Goal: Task Accomplishment & Management: Use online tool/utility

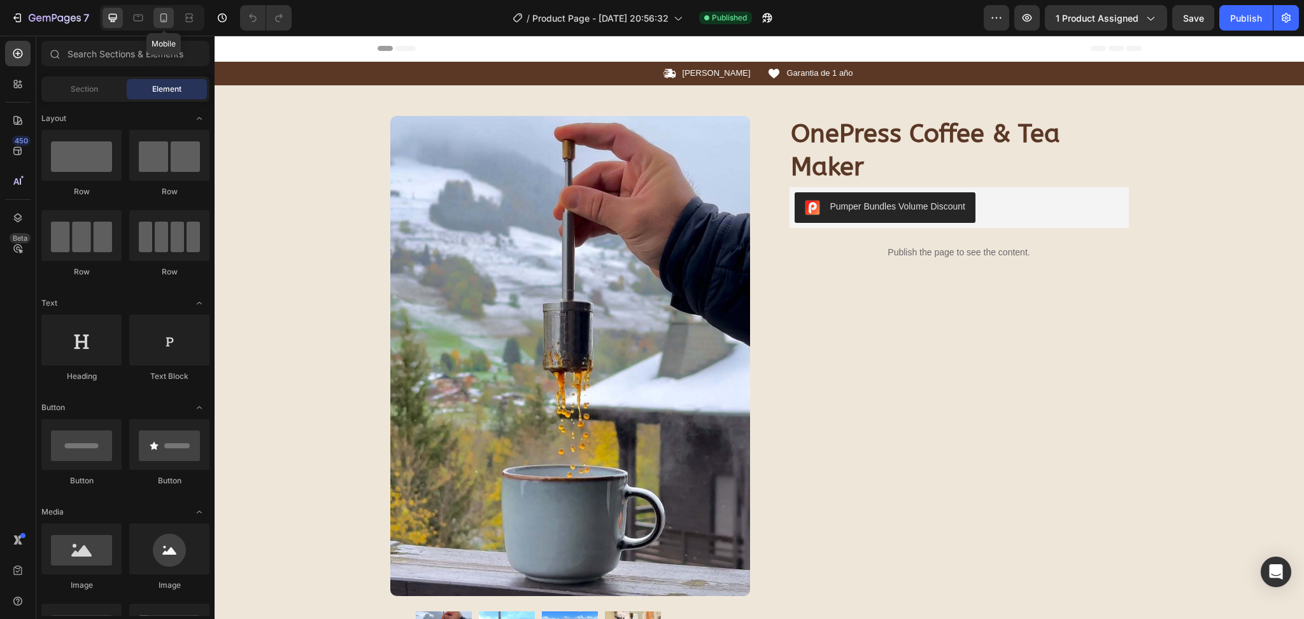
click at [156, 25] on div at bounding box center [163, 18] width 20 height 20
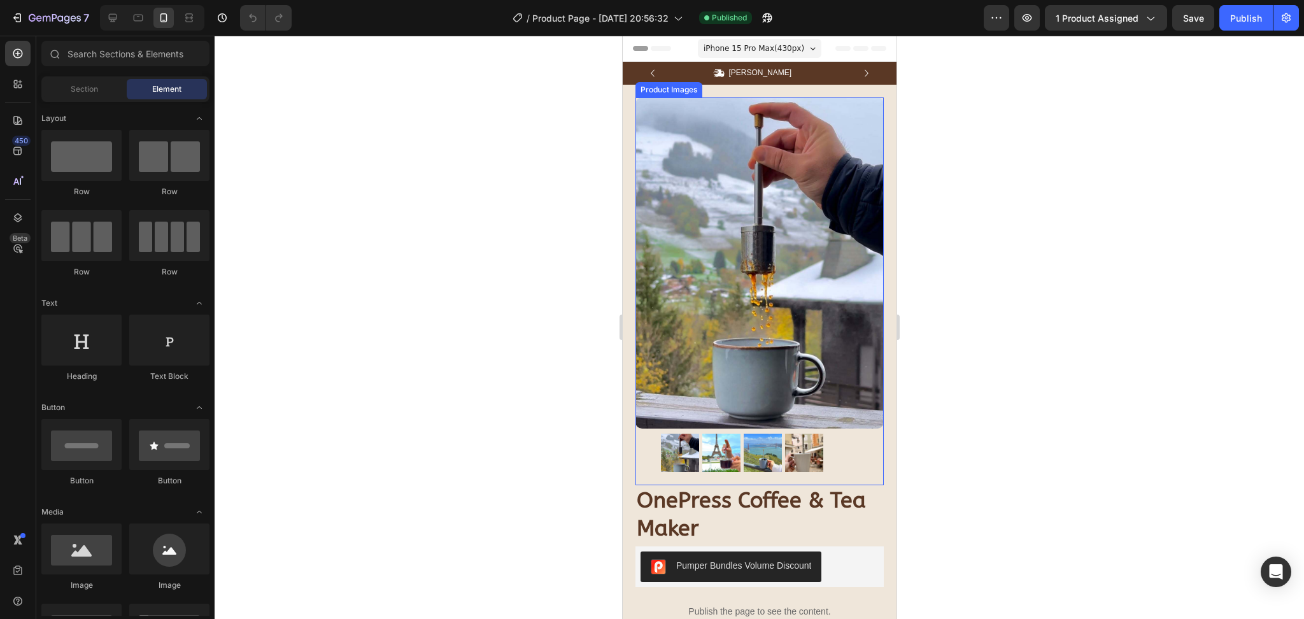
click at [791, 284] on img at bounding box center [759, 262] width 248 height 331
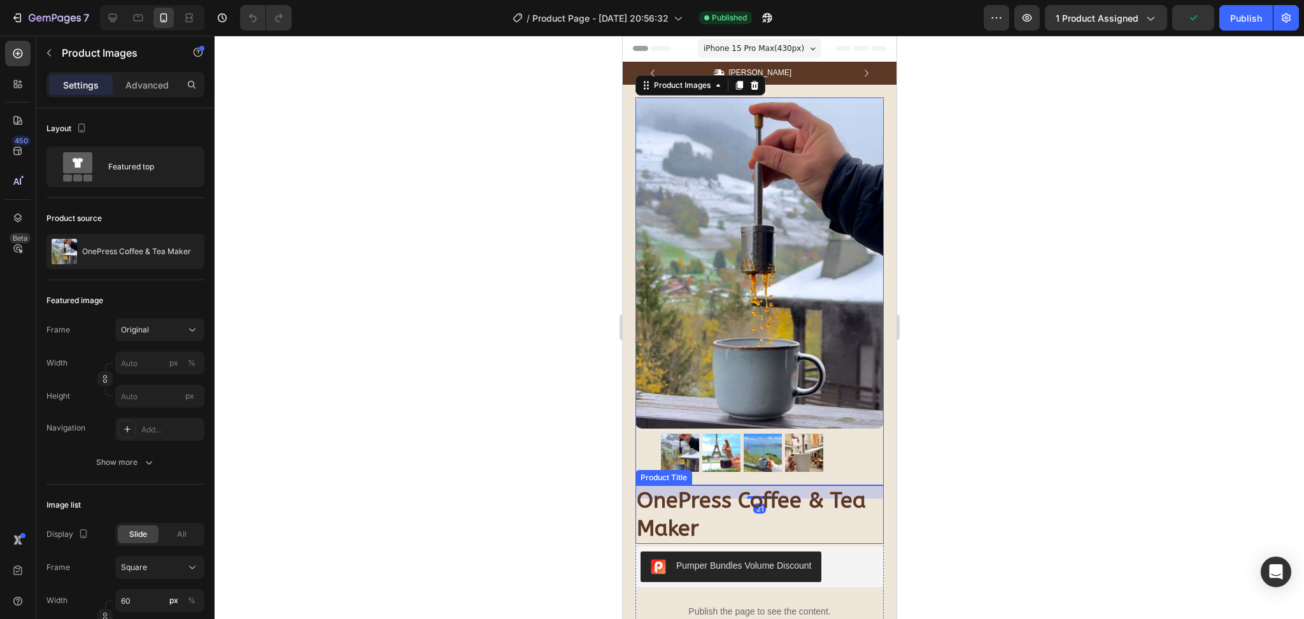
click at [686, 487] on h1 "OnePress Coffee & Tea Maker" at bounding box center [759, 514] width 248 height 59
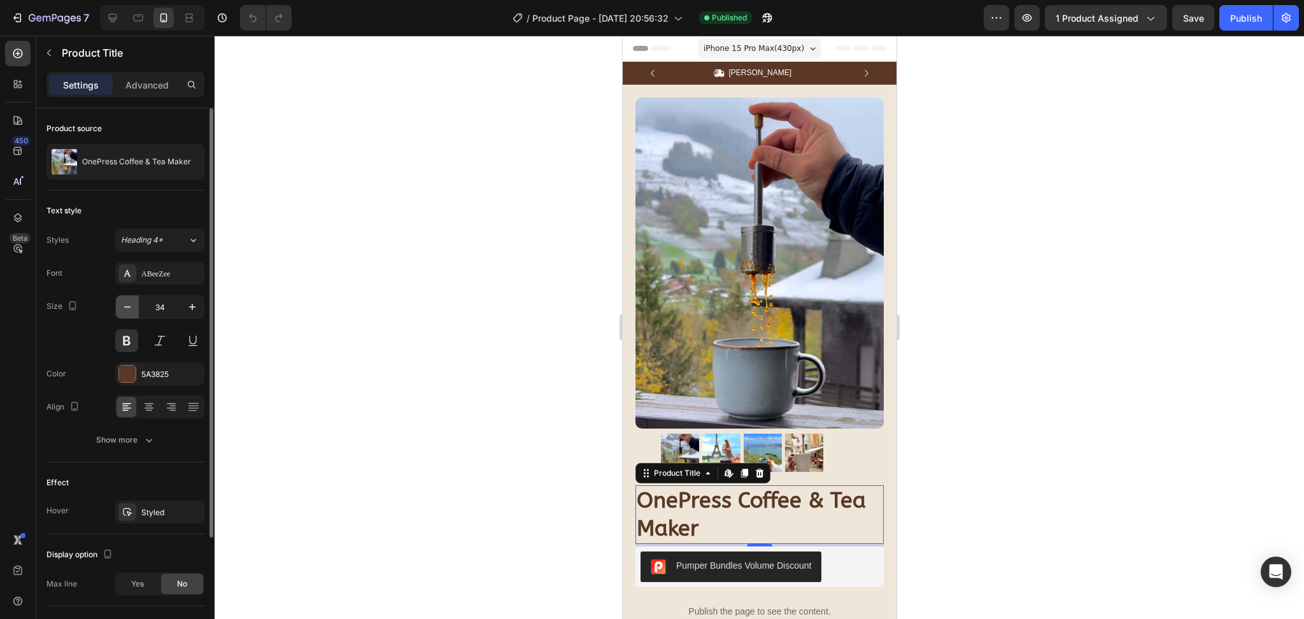
click at [129, 309] on icon "button" at bounding box center [127, 307] width 13 height 13
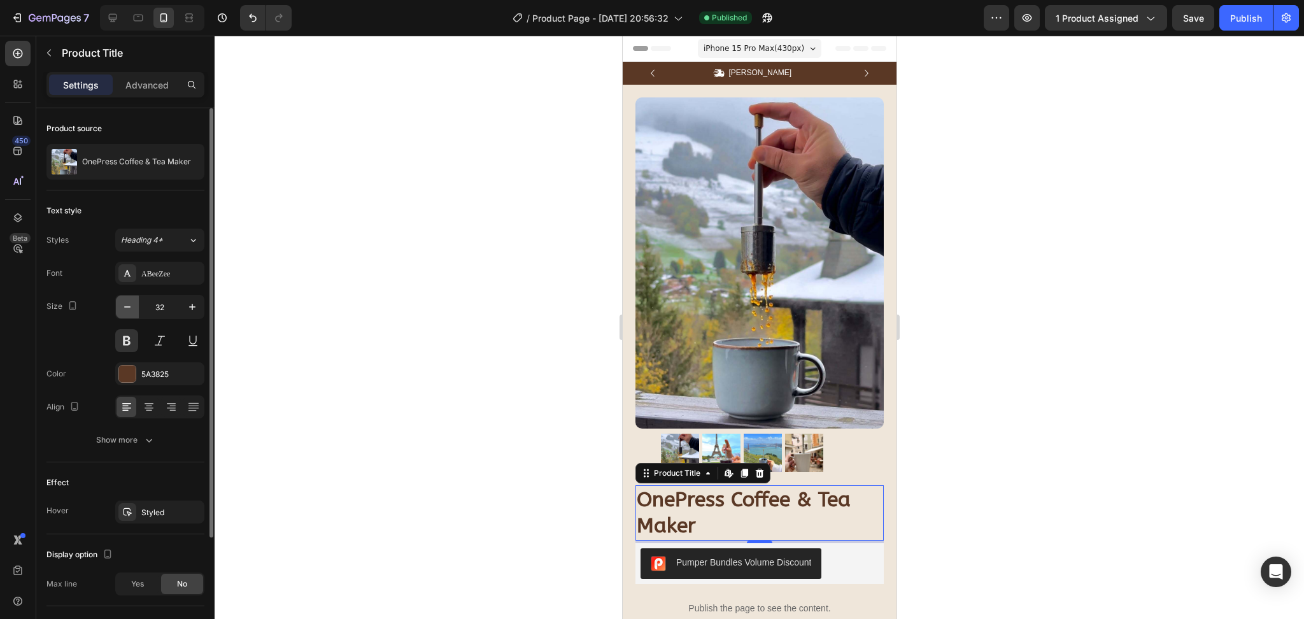
click at [129, 309] on icon "button" at bounding box center [127, 307] width 13 height 13
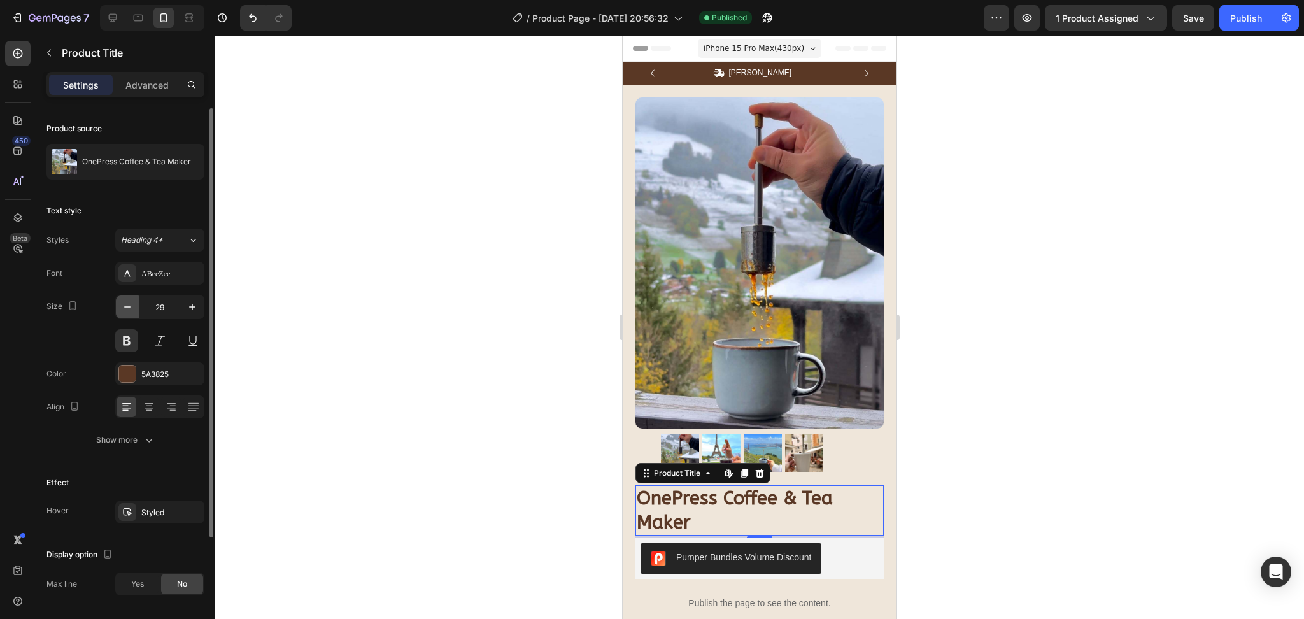
click at [129, 309] on icon "button" at bounding box center [127, 307] width 13 height 13
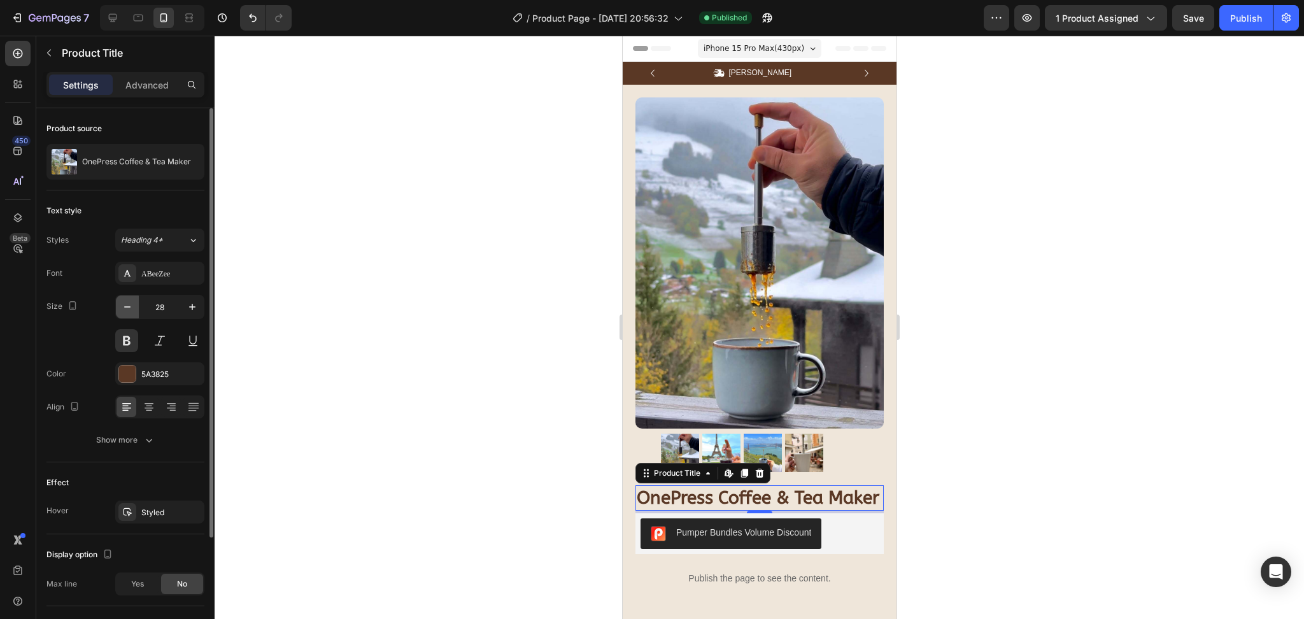
click at [129, 309] on icon "button" at bounding box center [127, 307] width 13 height 13
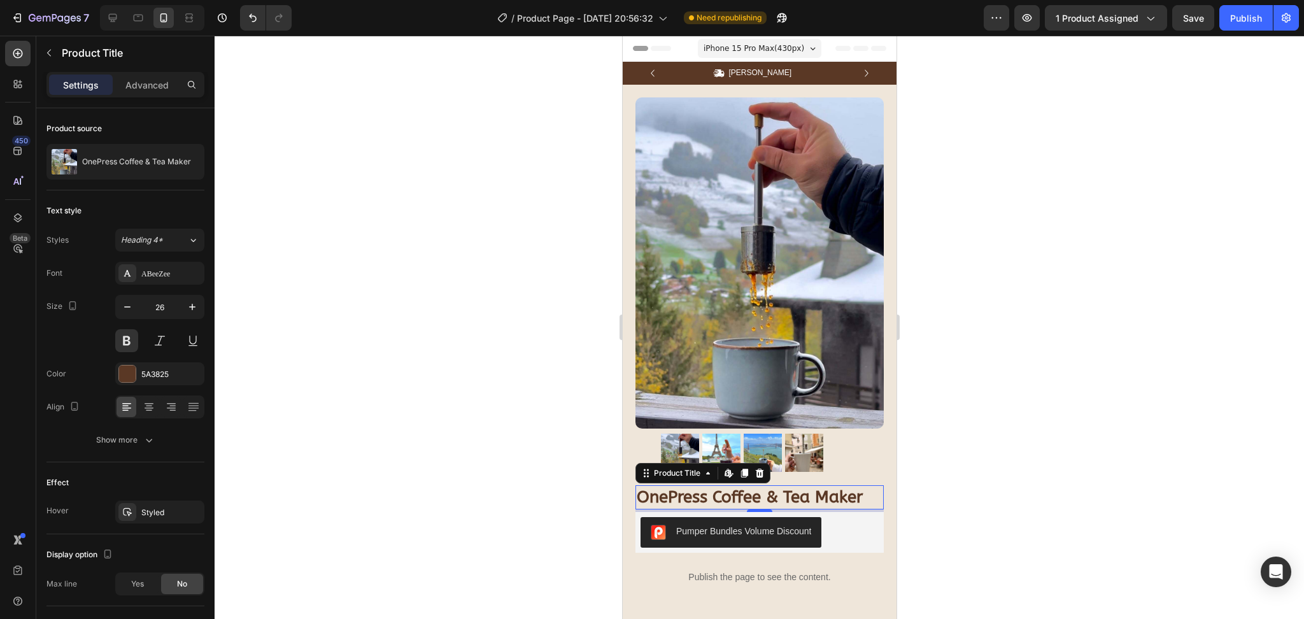
click at [762, 49] on span "iPhone 15 Pro Max ( 430 px)" at bounding box center [753, 48] width 101 height 13
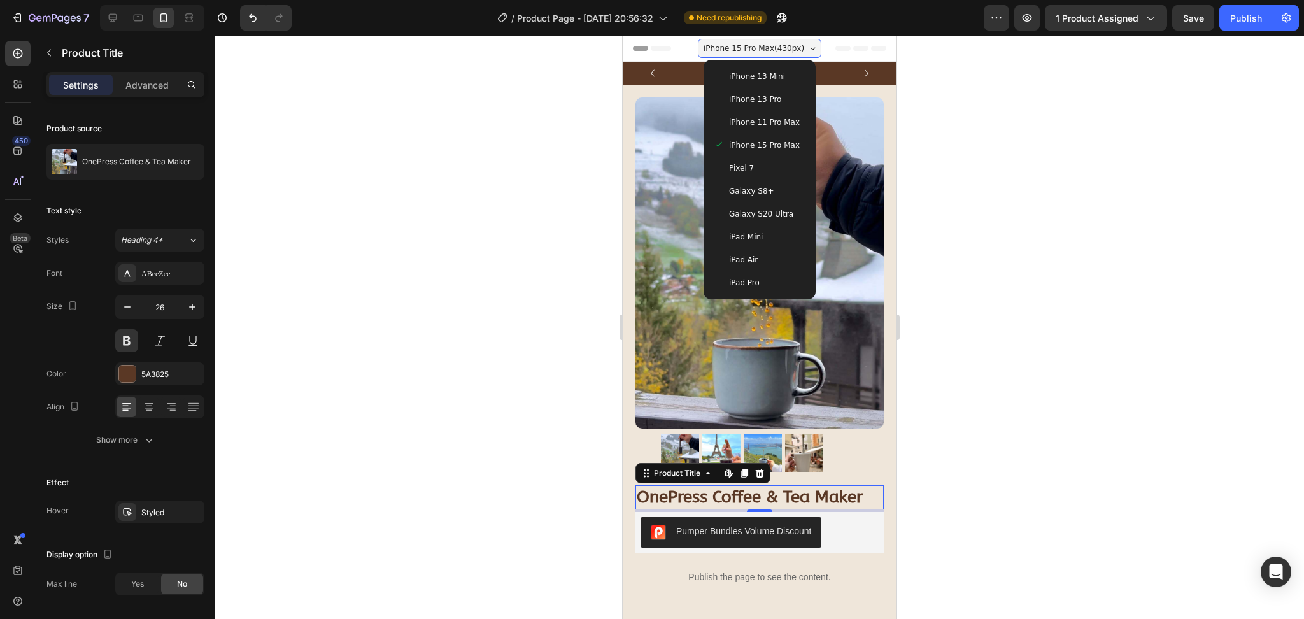
click at [763, 82] on span "iPhone 13 Mini" at bounding box center [756, 76] width 56 height 13
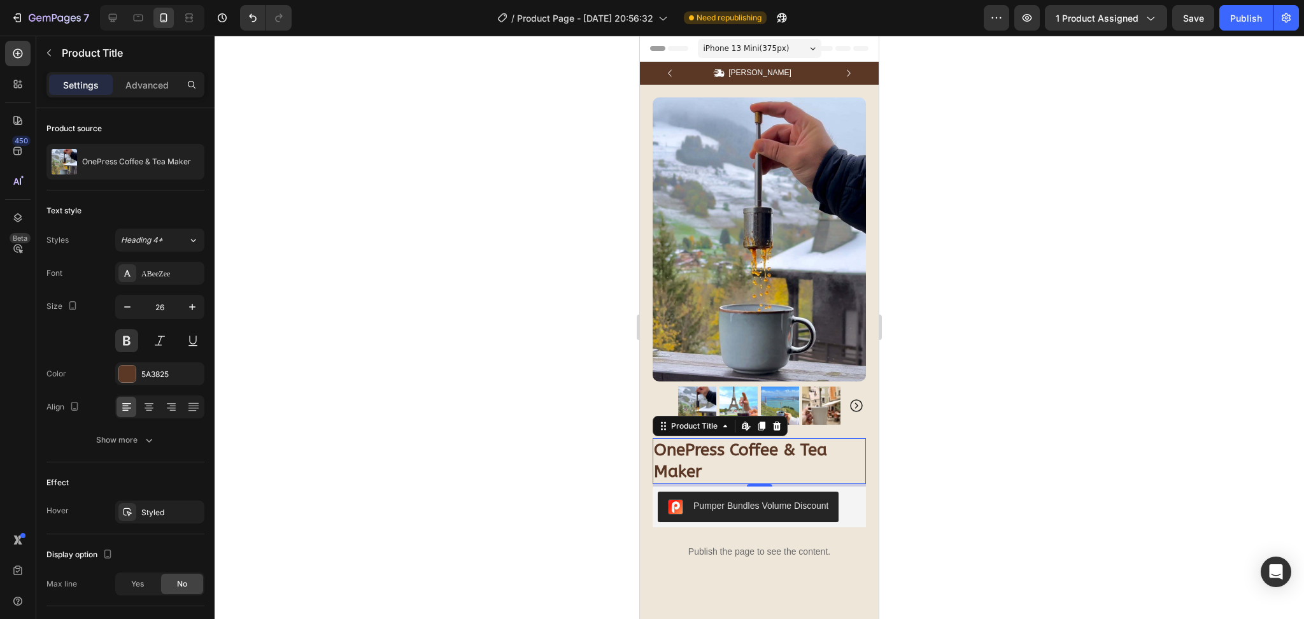
click at [769, 51] on span "iPhone 13 Mini ( 375 px)" at bounding box center [747, 48] width 86 height 13
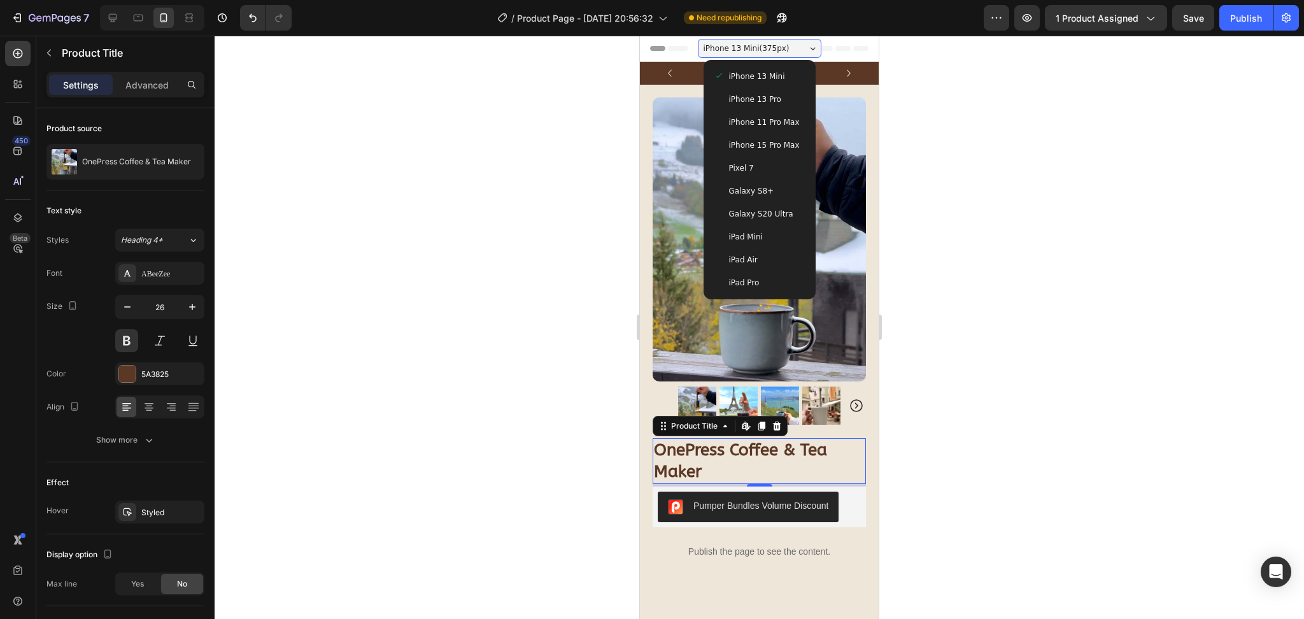
click at [764, 96] on span "iPhone 13 Pro" at bounding box center [755, 99] width 52 height 13
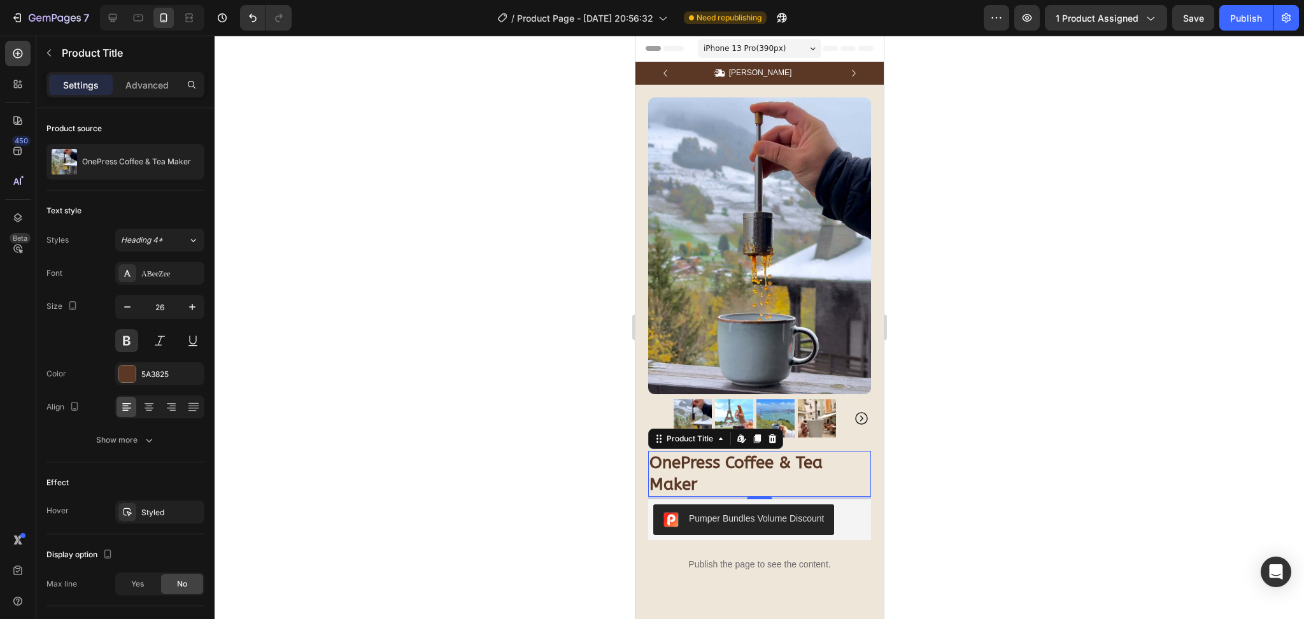
click at [769, 51] on span "iPhone 13 Pro ( 390 px)" at bounding box center [744, 48] width 82 height 13
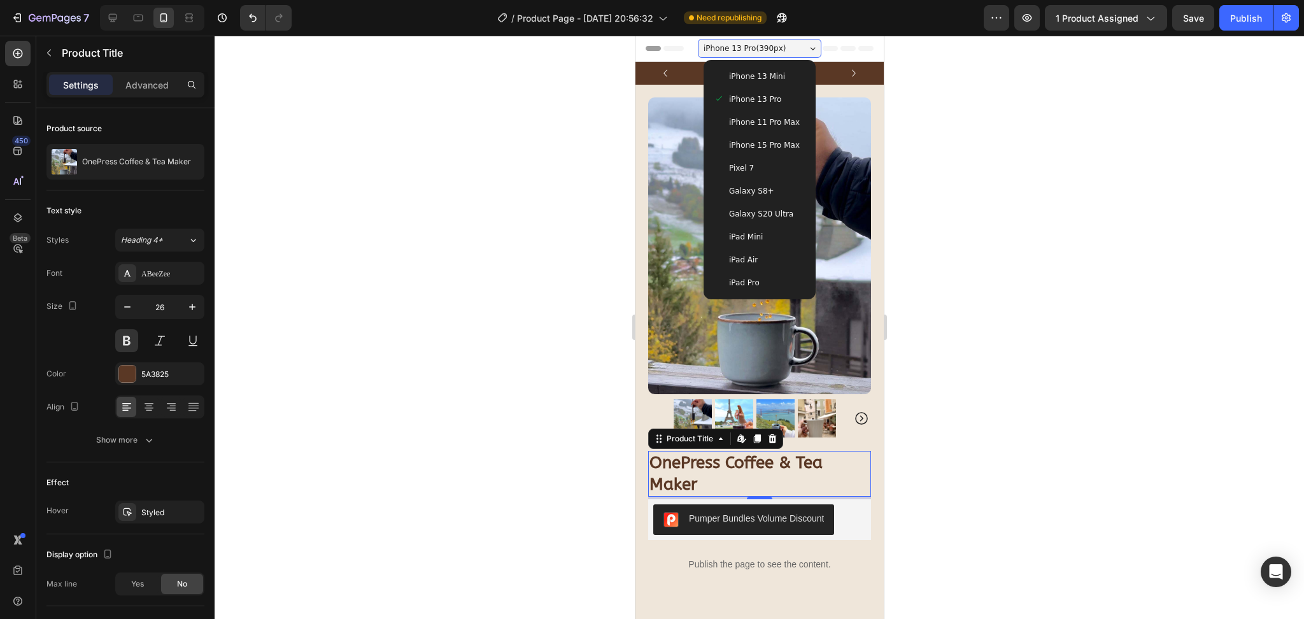
click at [757, 141] on span "iPhone 15 Pro Max" at bounding box center [763, 145] width 71 height 13
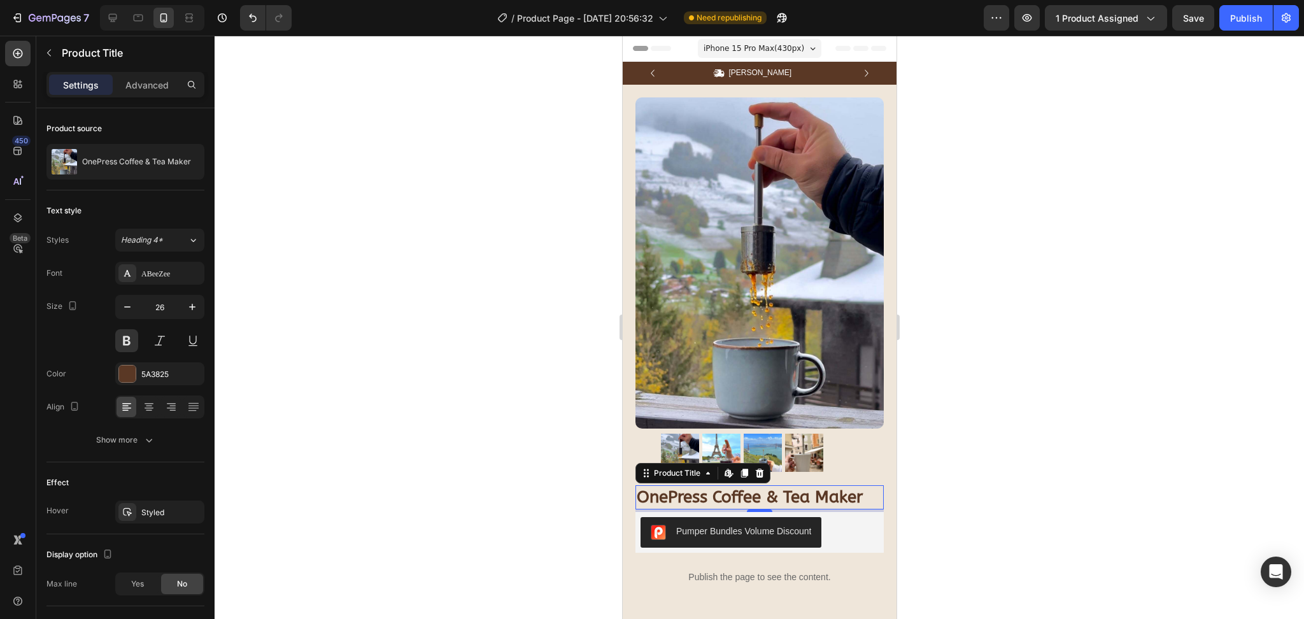
click at [772, 53] on span "iPhone 15 Pro Max ( 430 px)" at bounding box center [753, 48] width 101 height 13
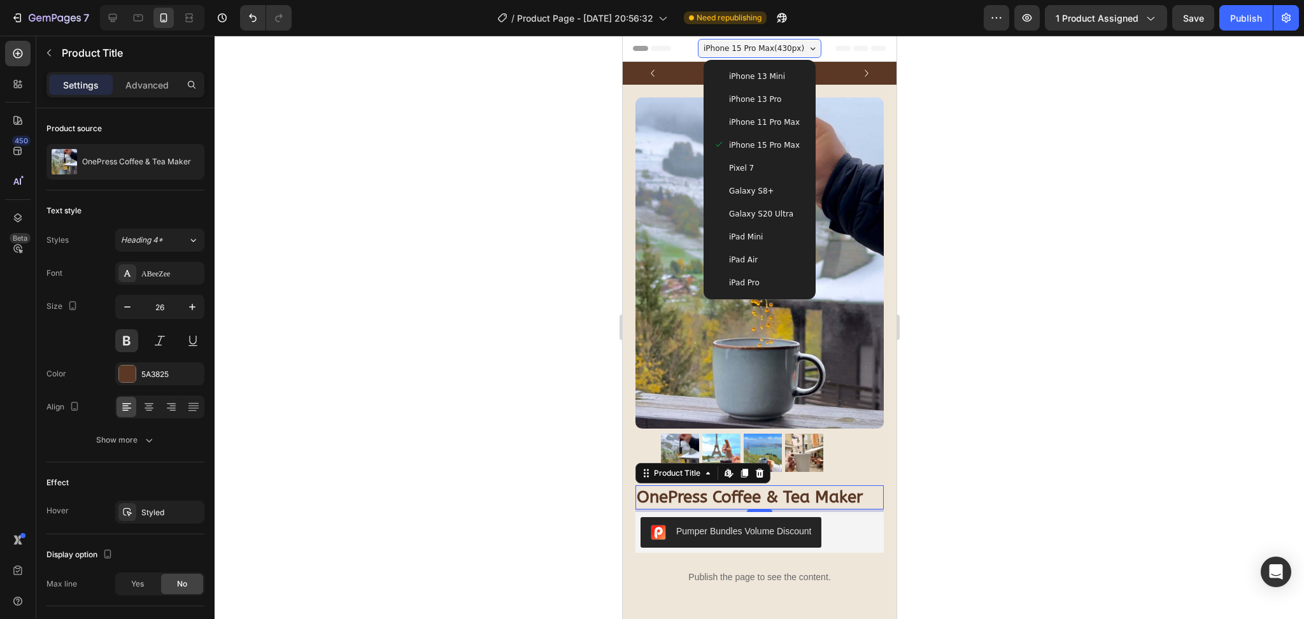
click at [777, 121] on span "iPhone 11 Pro Max" at bounding box center [763, 122] width 71 height 13
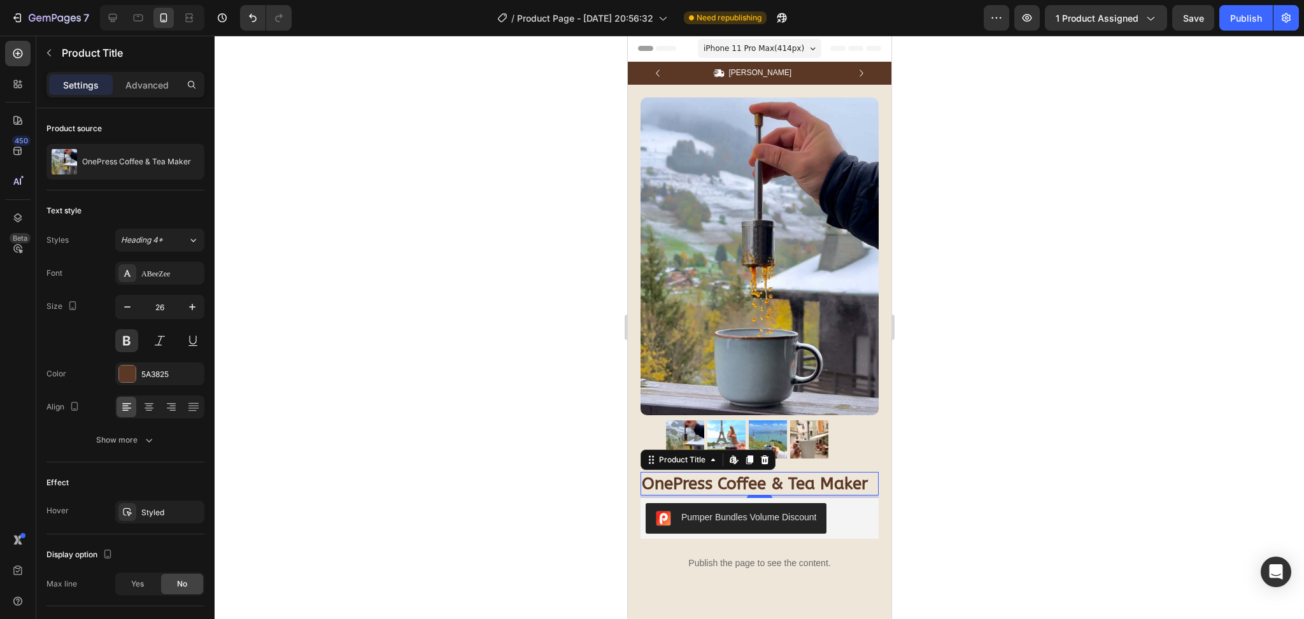
click at [776, 52] on span "iPhone 11 Pro Max ( 414 px)" at bounding box center [753, 48] width 101 height 13
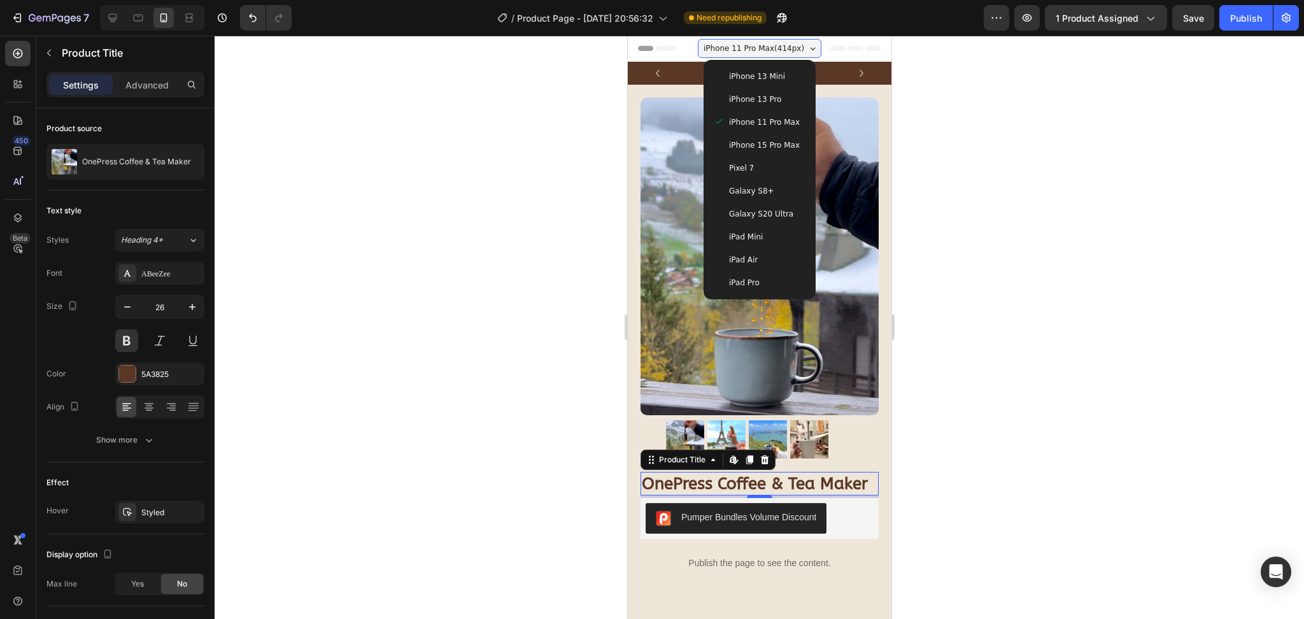
click at [765, 120] on span "iPhone 11 Pro Max" at bounding box center [763, 122] width 71 height 13
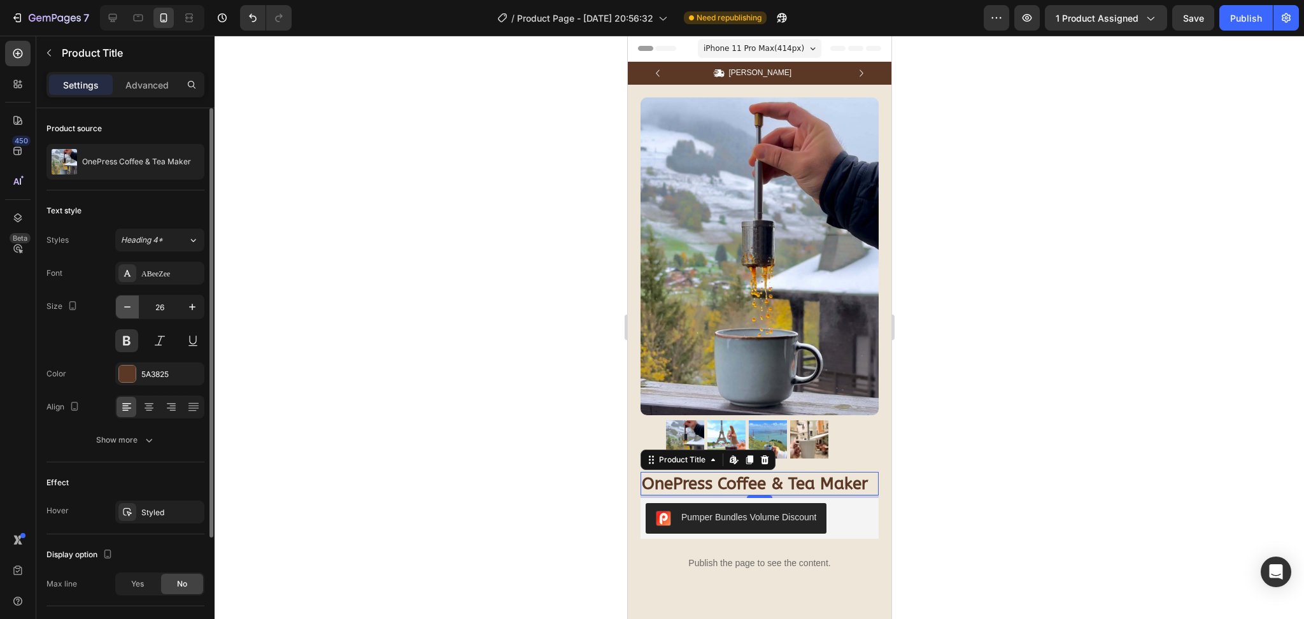
click at [134, 315] on button "button" at bounding box center [127, 306] width 23 height 23
click at [734, 50] on span "iPhone 11 Pro Max ( 414 px)" at bounding box center [753, 48] width 101 height 13
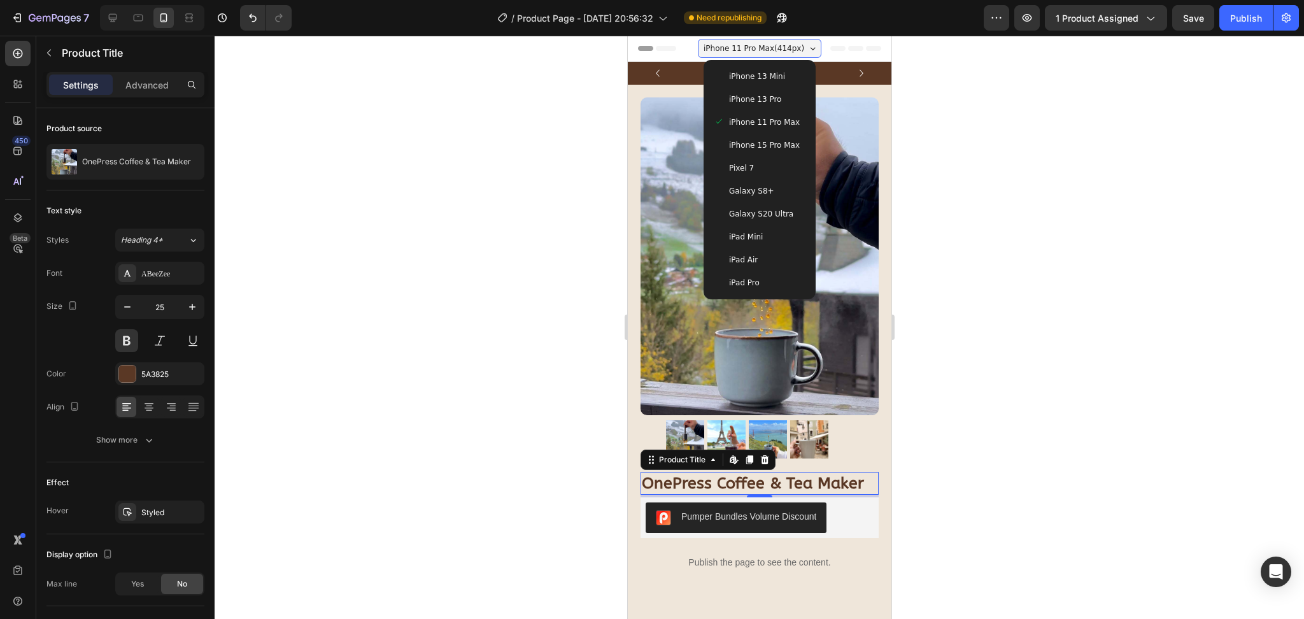
click at [745, 87] on div "iPhone 13 Mini" at bounding box center [759, 76] width 102 height 23
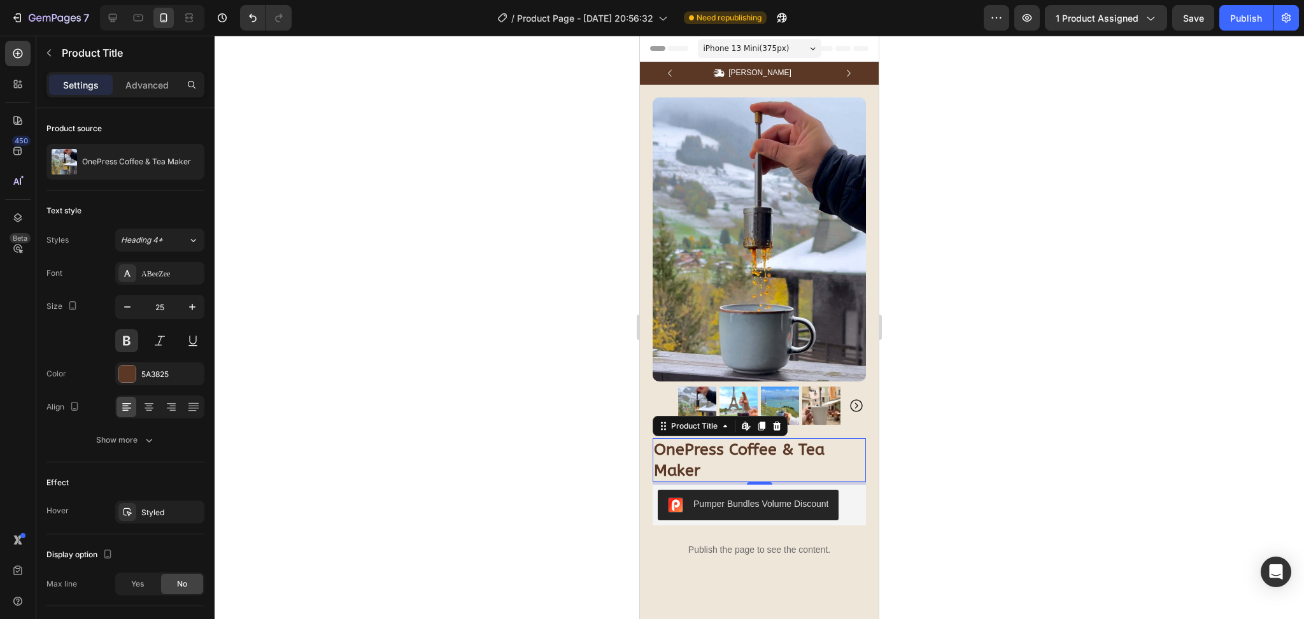
click at [790, 53] on div "iPhone 13 Mini ( 375 px)" at bounding box center [760, 48] width 124 height 19
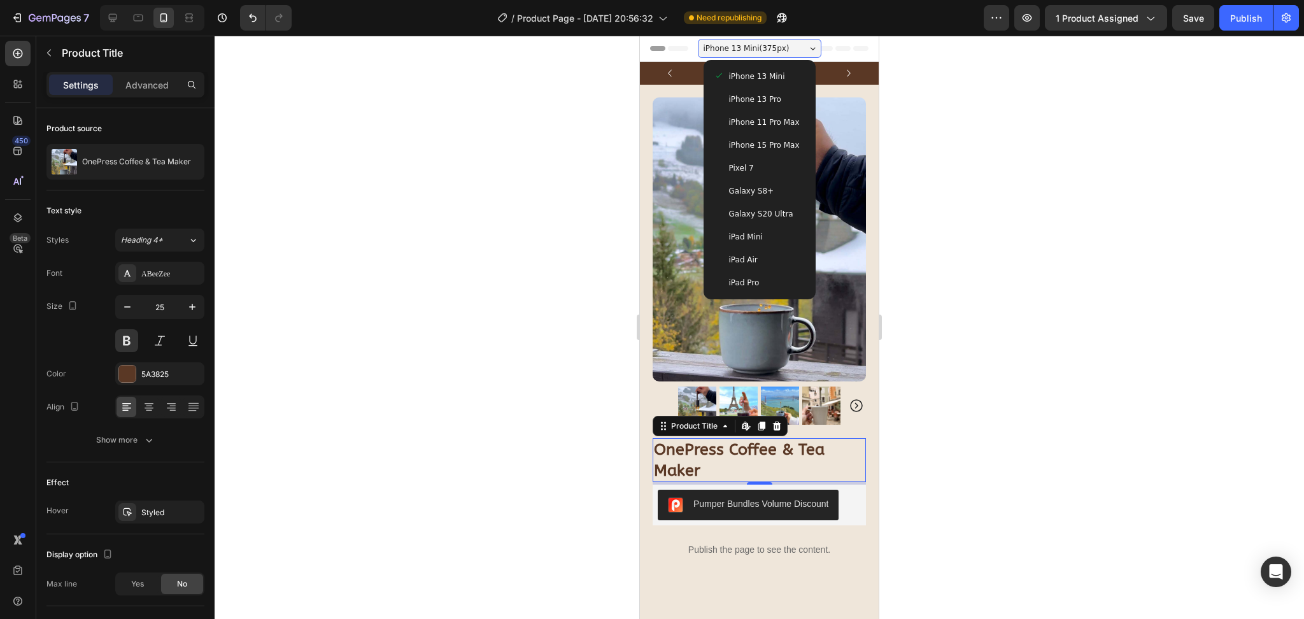
click at [778, 78] on div "iPhone 13 Mini" at bounding box center [760, 76] width 92 height 13
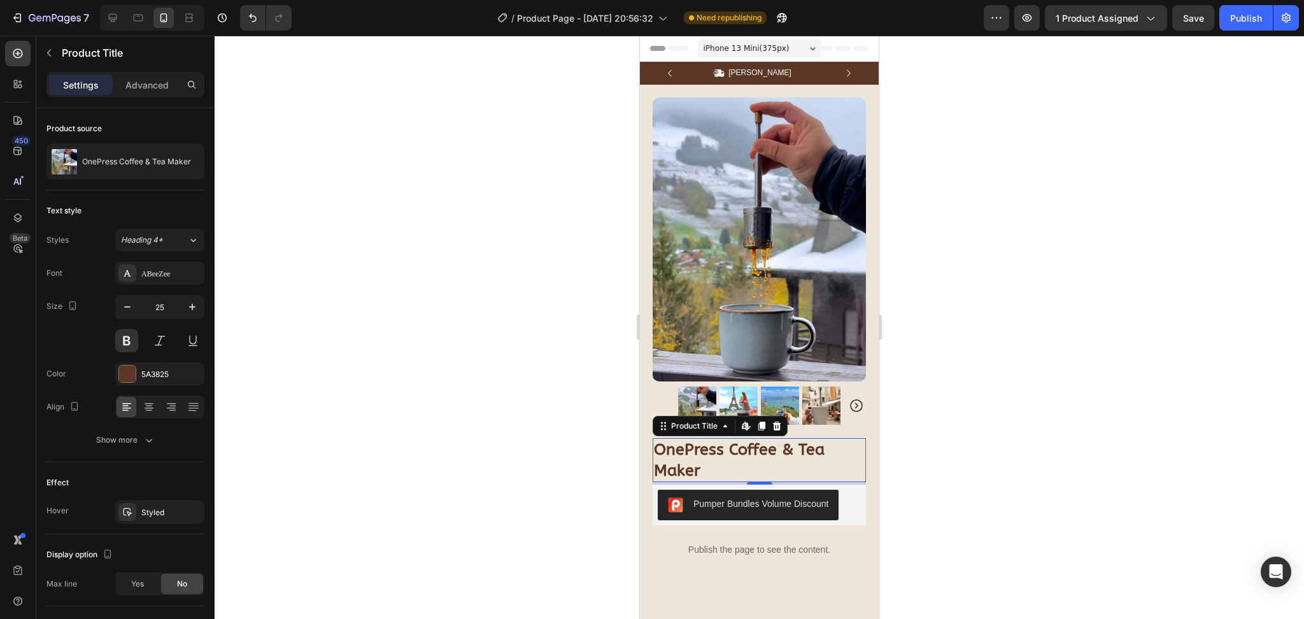
click at [782, 47] on div "iPhone 13 Mini ( 375 px)" at bounding box center [760, 48] width 124 height 19
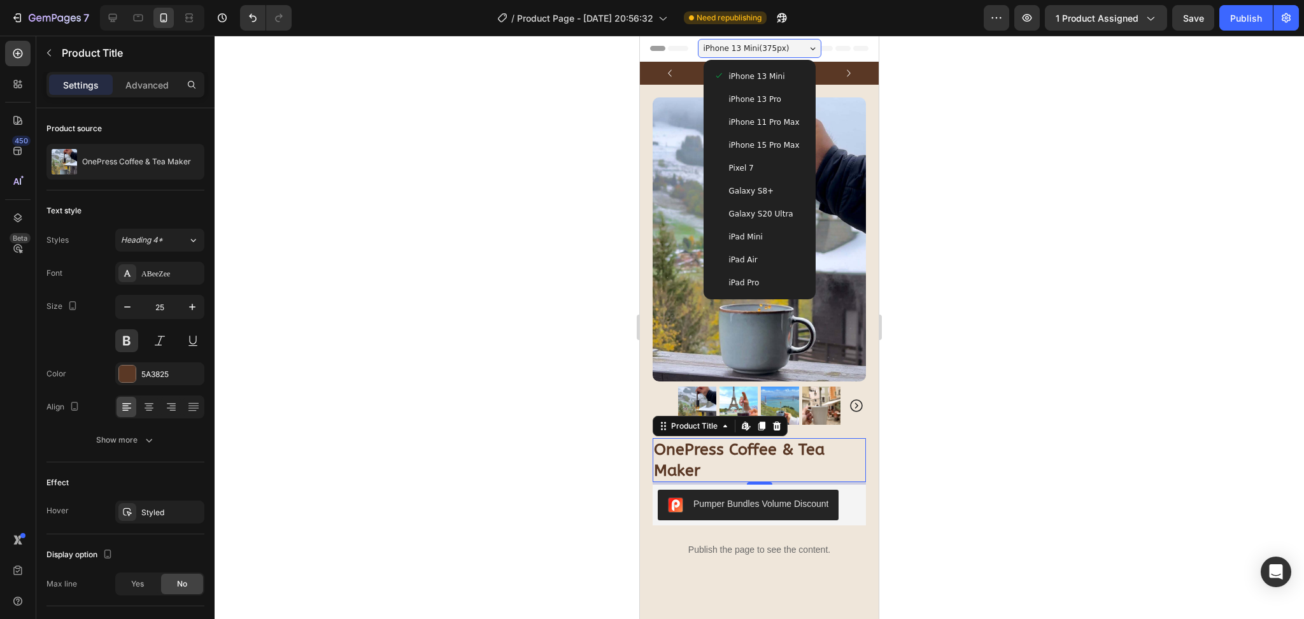
click at [767, 96] on span "iPhone 13 Pro" at bounding box center [755, 99] width 52 height 13
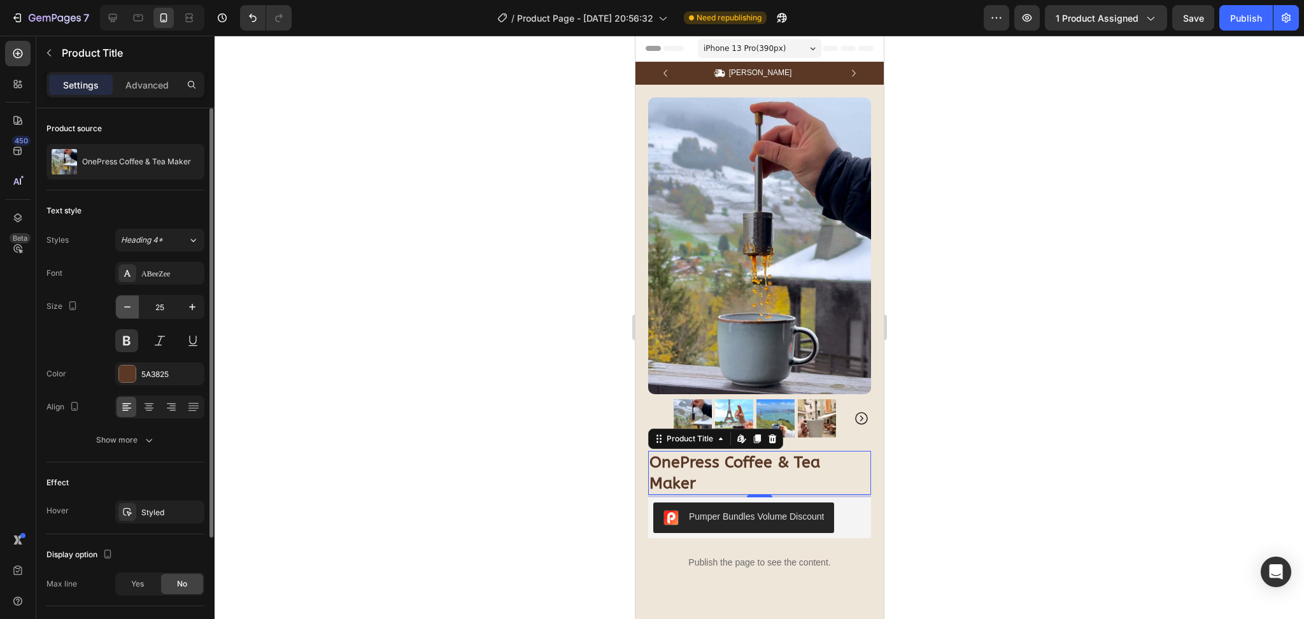
click at [134, 304] on button "button" at bounding box center [127, 306] width 23 height 23
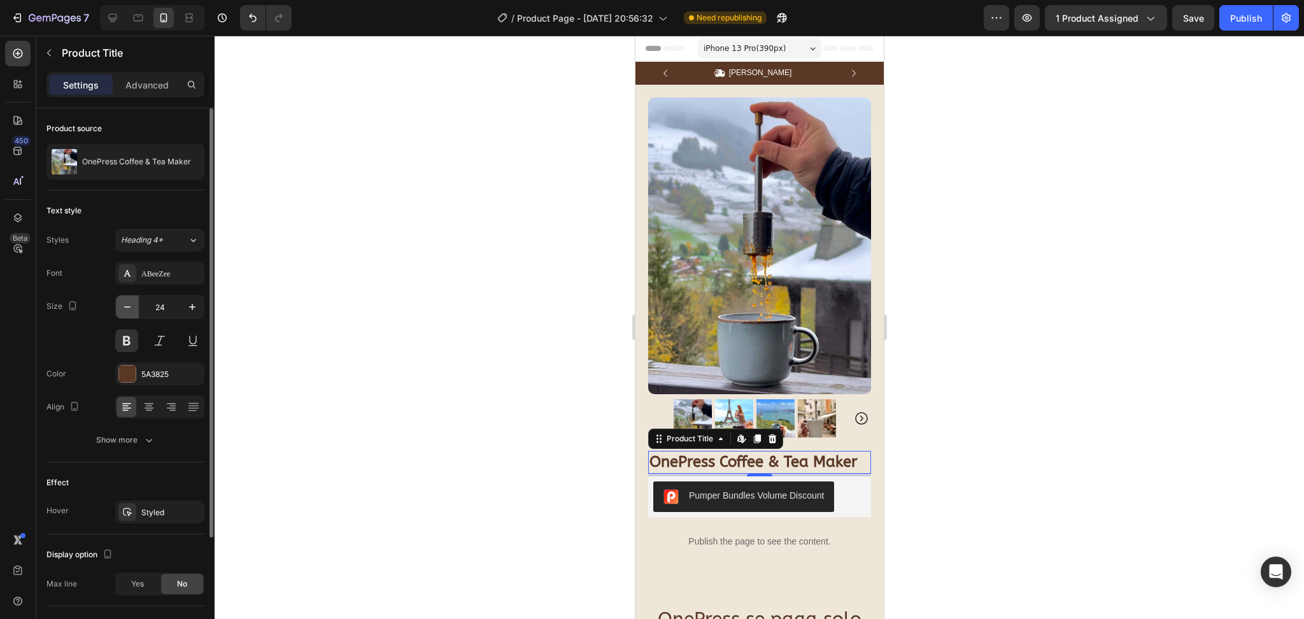
click at [134, 304] on button "button" at bounding box center [127, 306] width 23 height 23
click at [178, 309] on input "23" at bounding box center [160, 306] width 42 height 23
click at [183, 310] on button "button" at bounding box center [192, 306] width 23 height 23
click at [185, 310] on button "button" at bounding box center [192, 306] width 23 height 23
click at [187, 310] on icon "button" at bounding box center [192, 307] width 13 height 13
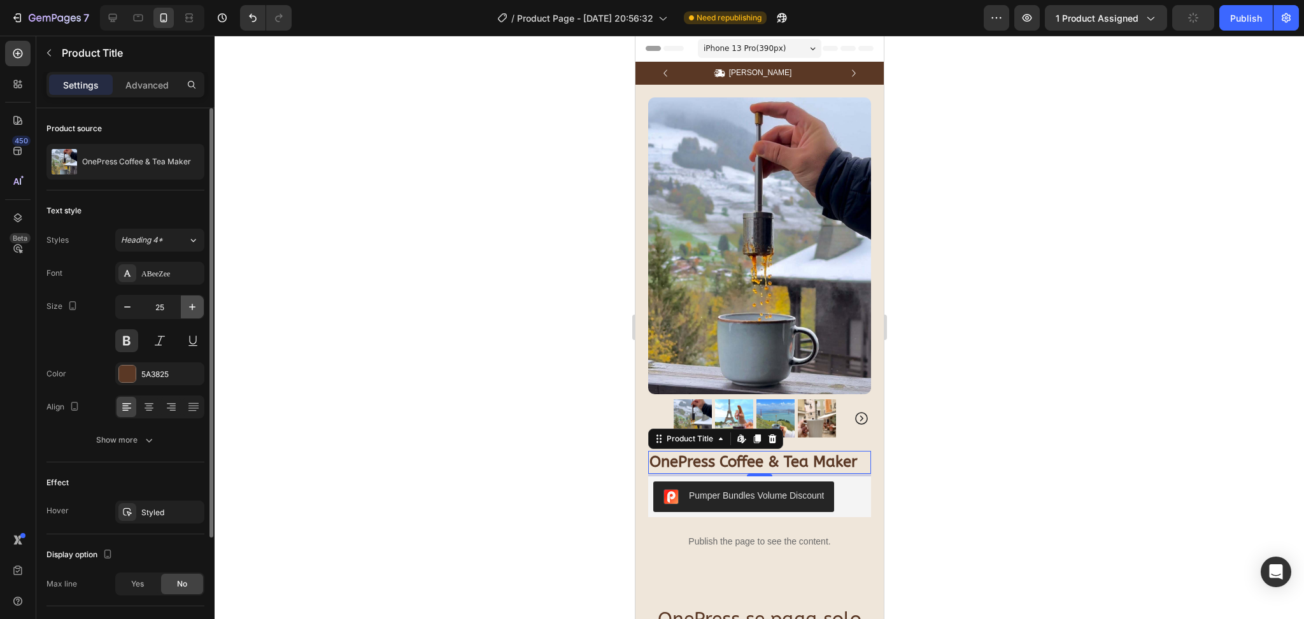
click at [187, 310] on icon "button" at bounding box center [192, 307] width 13 height 13
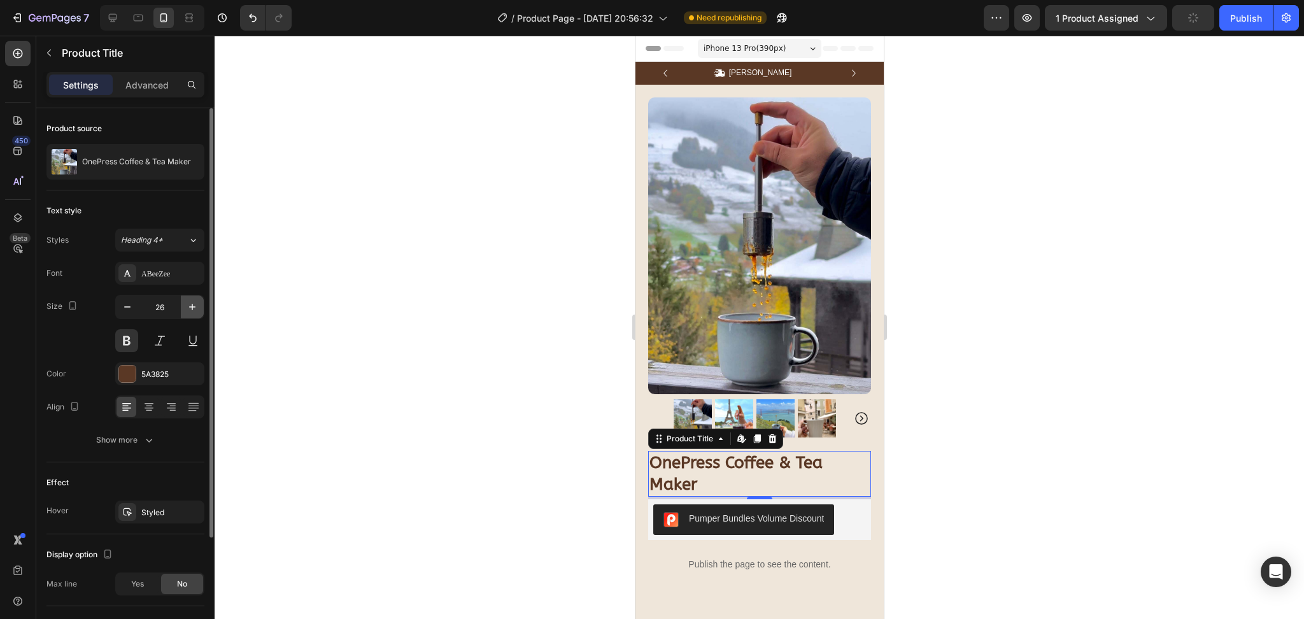
click at [187, 310] on icon "button" at bounding box center [192, 307] width 13 height 13
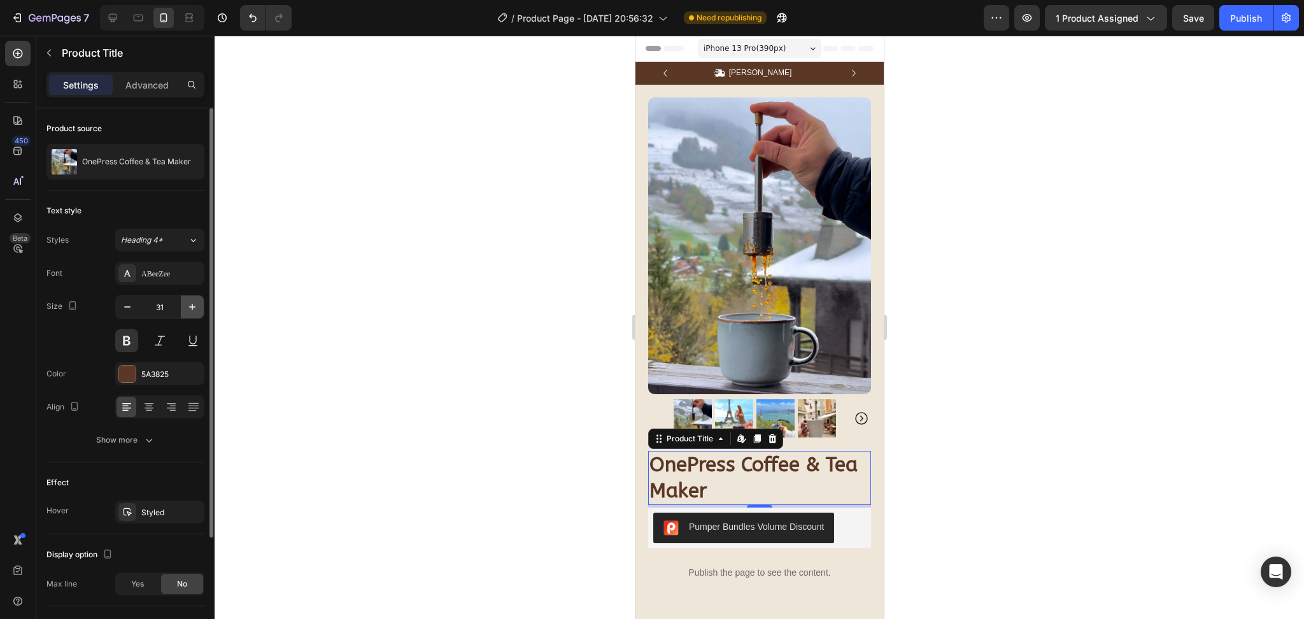
click at [187, 310] on icon "button" at bounding box center [192, 307] width 13 height 13
click at [118, 304] on button "button" at bounding box center [127, 306] width 23 height 23
click at [182, 309] on button "button" at bounding box center [192, 306] width 23 height 23
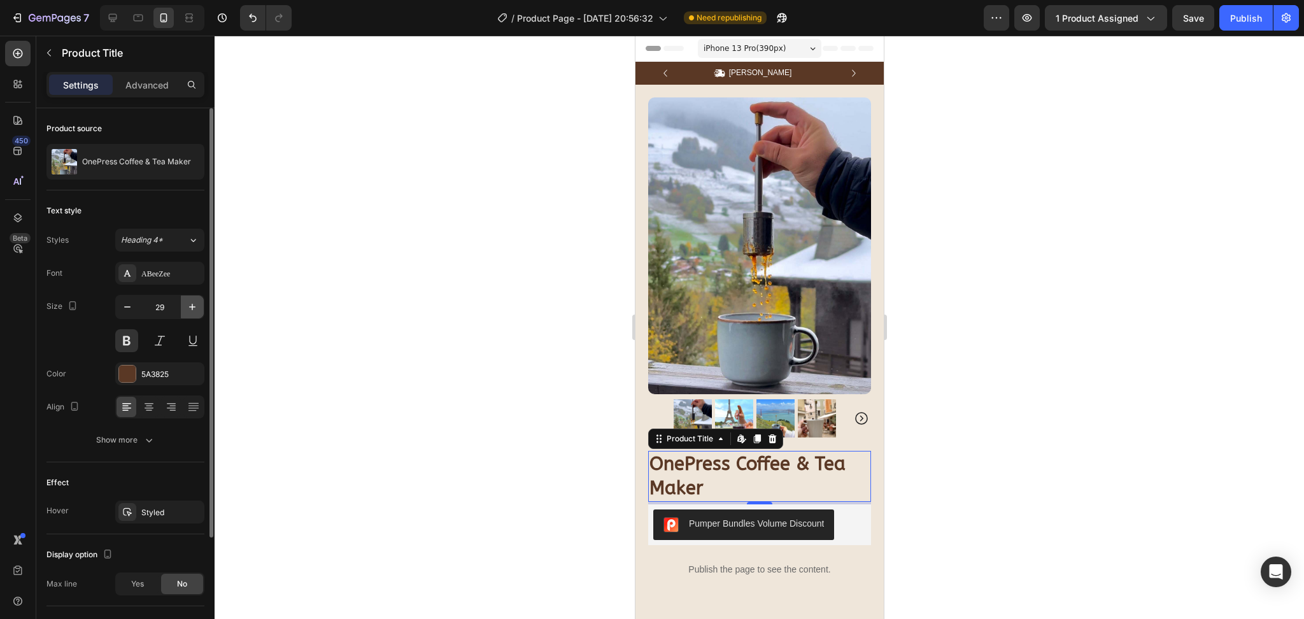
type input "30"
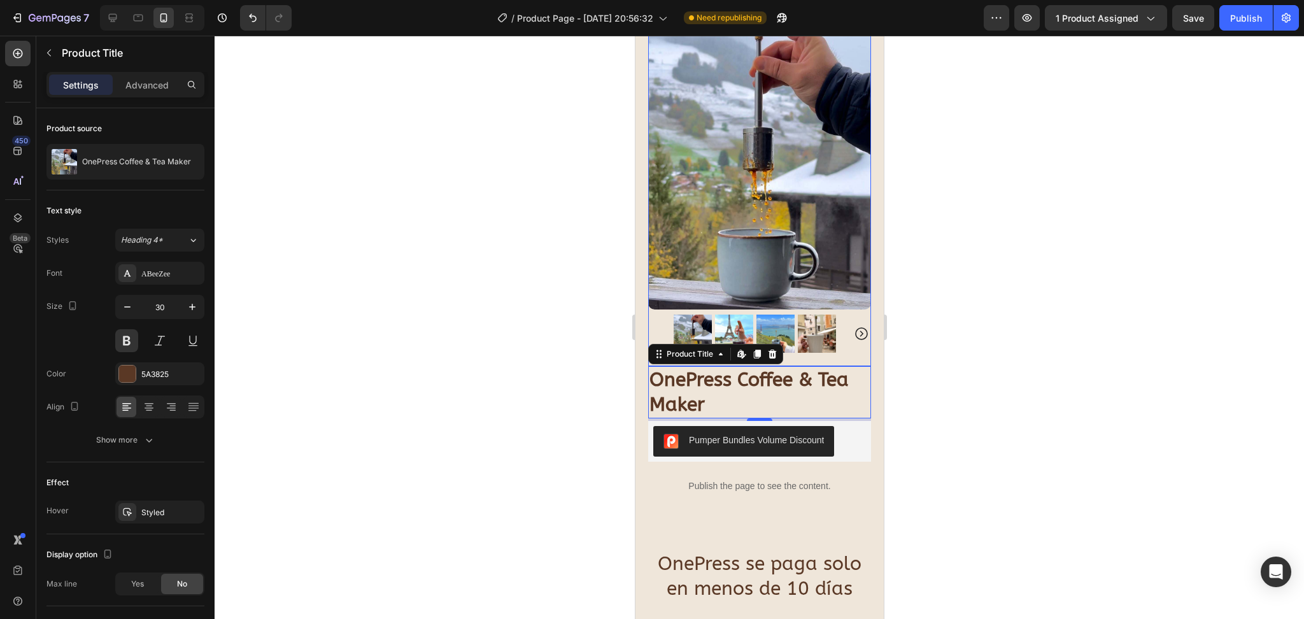
scroll to position [424, 0]
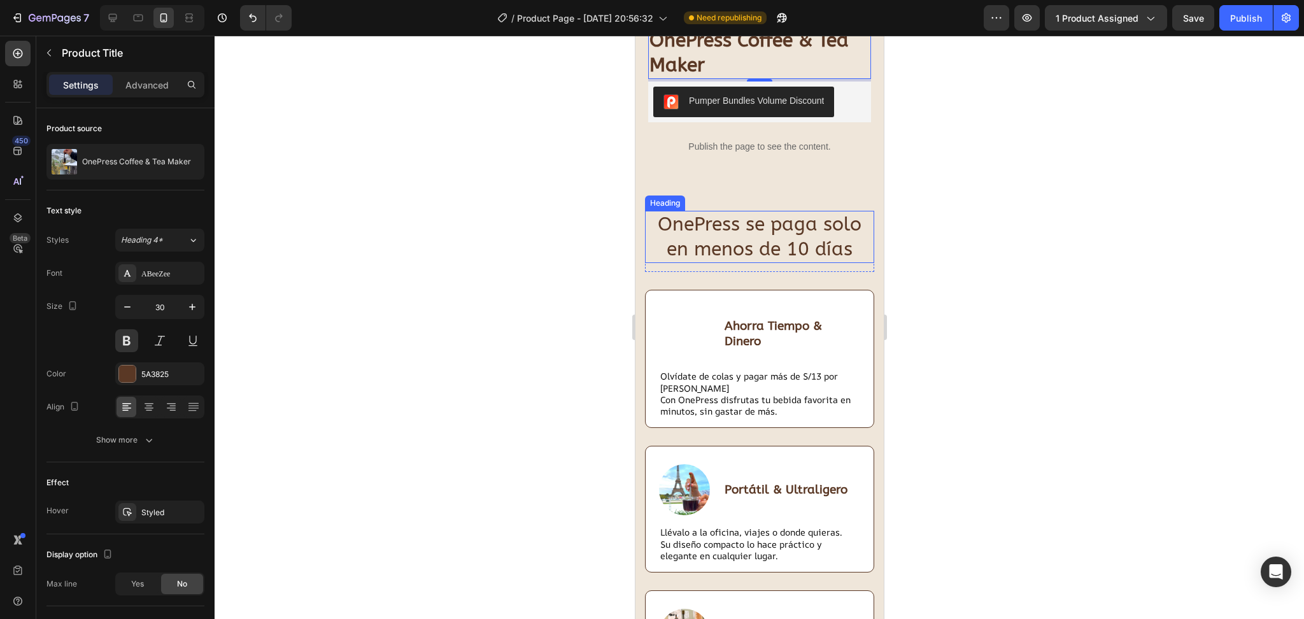
click at [711, 222] on h2 "OnePress se paga solo en menos de 10 días" at bounding box center [758, 237] width 229 height 52
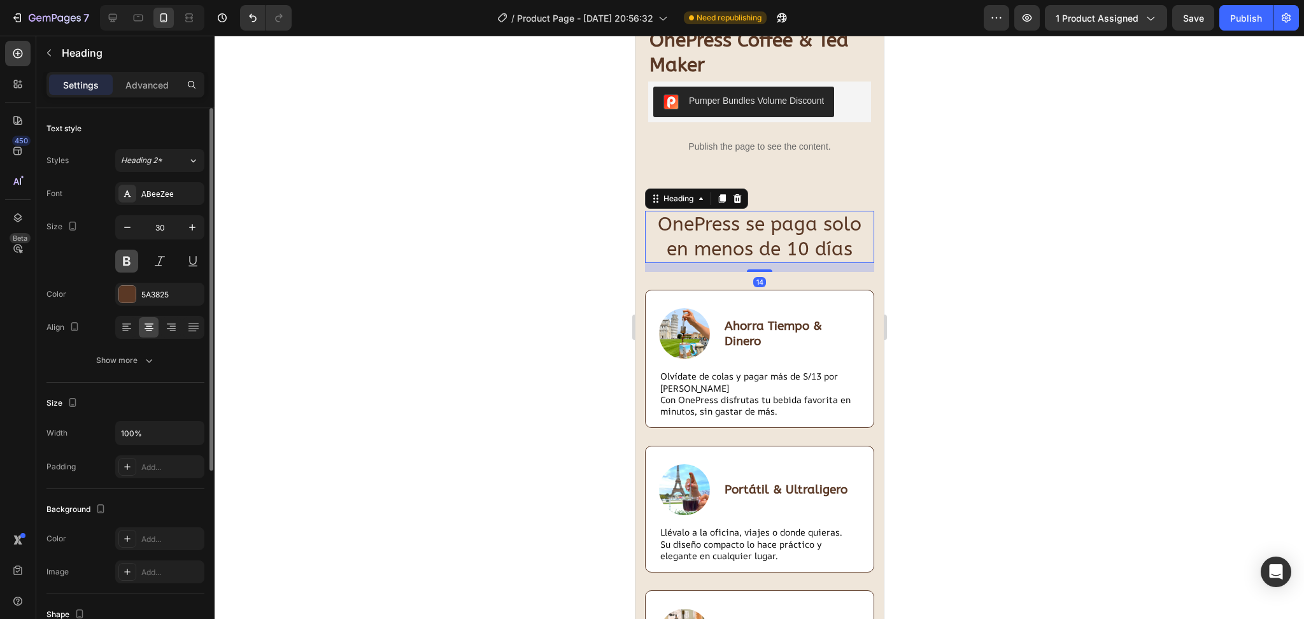
click at [131, 260] on button at bounding box center [126, 261] width 23 height 23
click at [195, 229] on icon "button" at bounding box center [192, 227] width 13 height 13
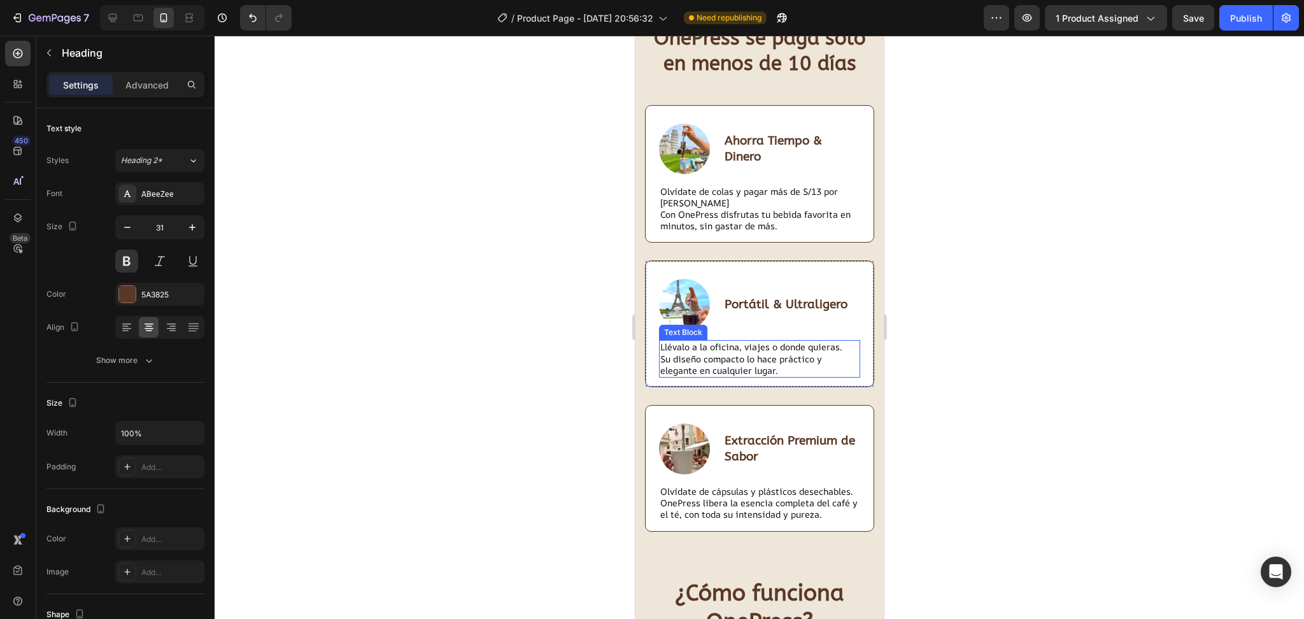
scroll to position [339, 0]
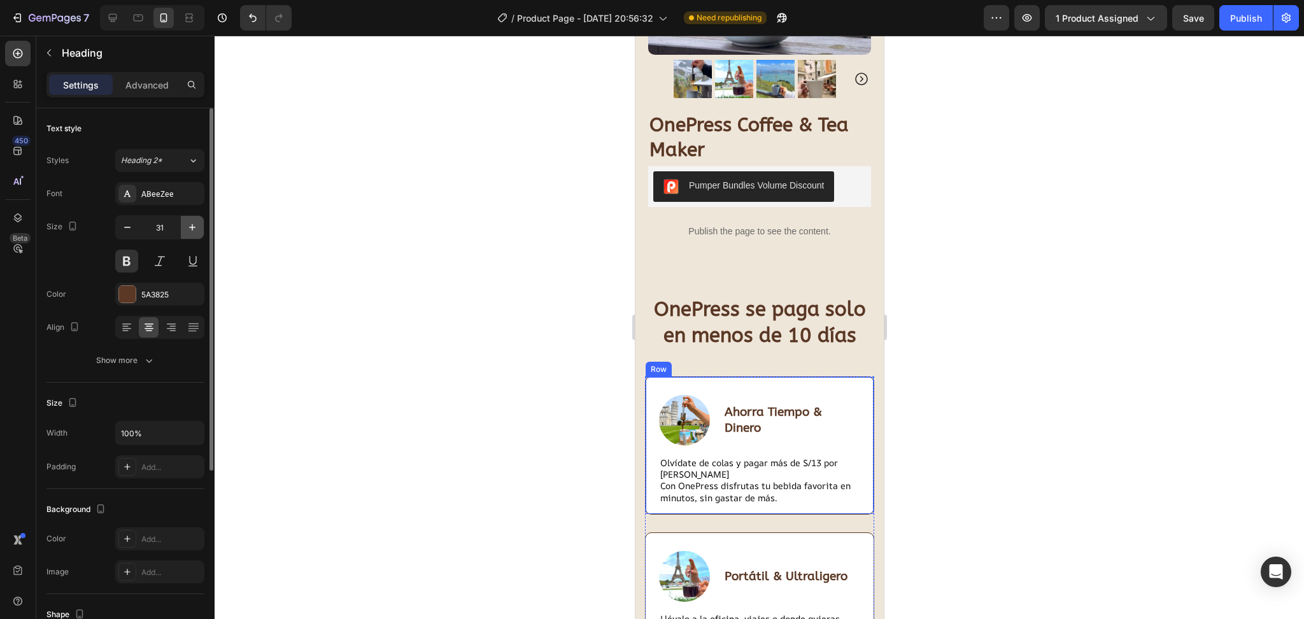
click at [194, 226] on icon "button" at bounding box center [192, 227] width 13 height 13
click at [127, 232] on icon "button" at bounding box center [127, 227] width 13 height 13
type input "31"
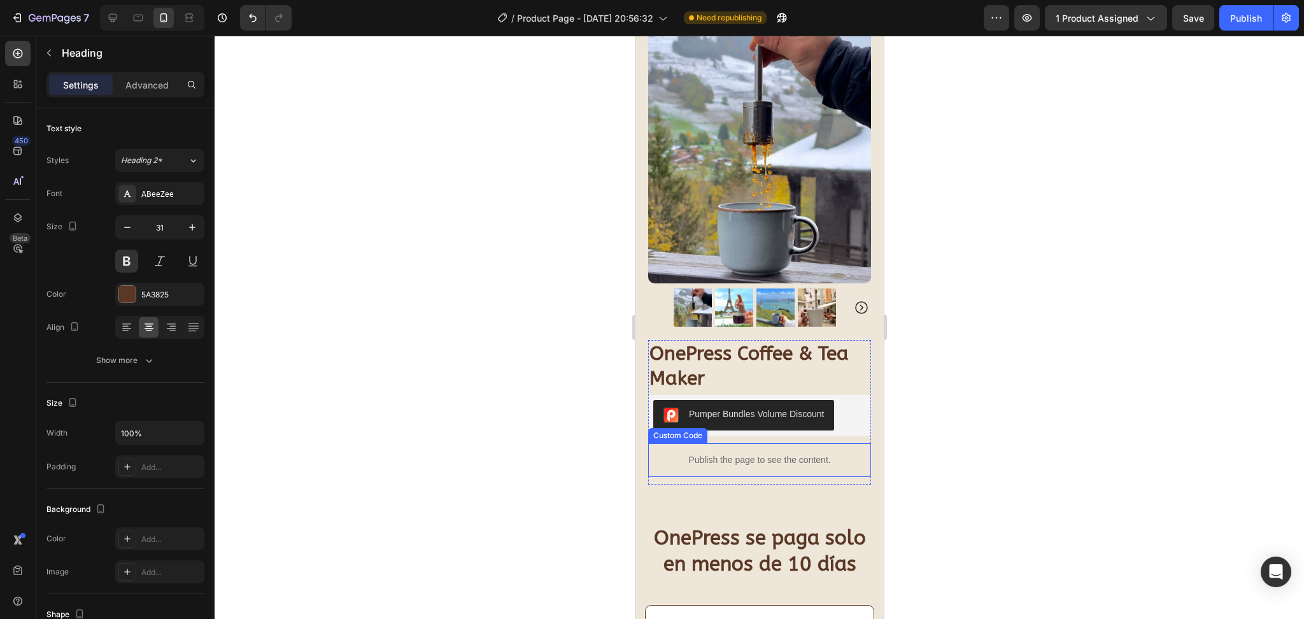
scroll to position [0, 0]
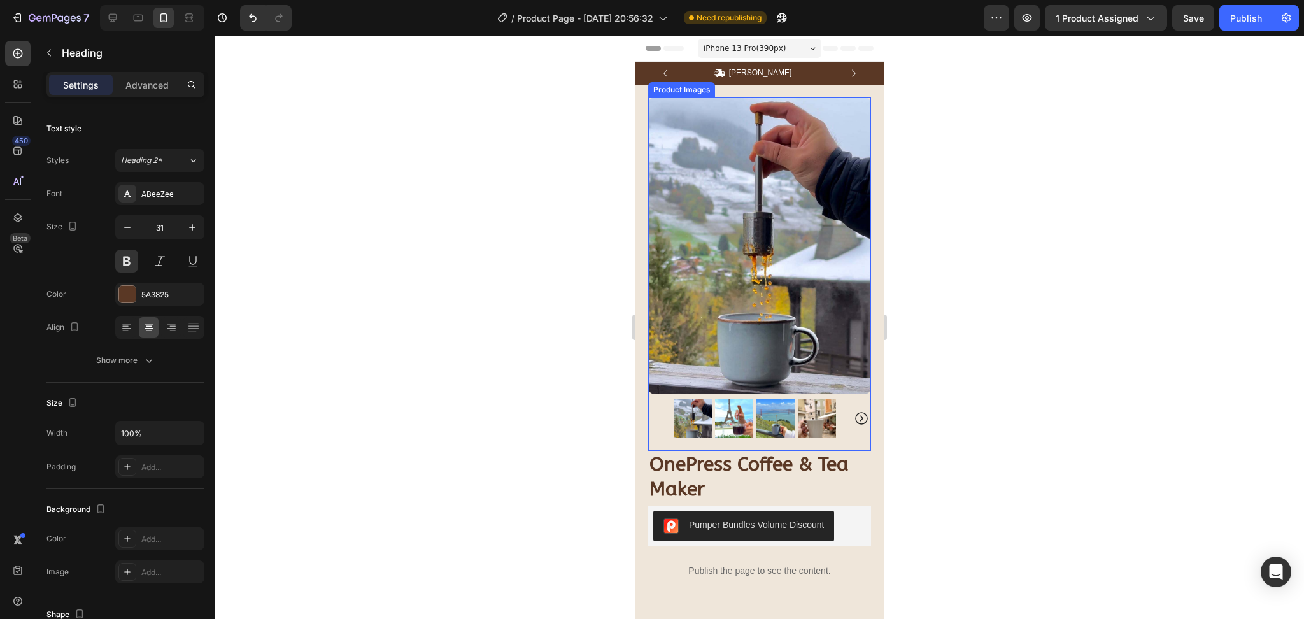
click at [769, 304] on img at bounding box center [759, 245] width 223 height 297
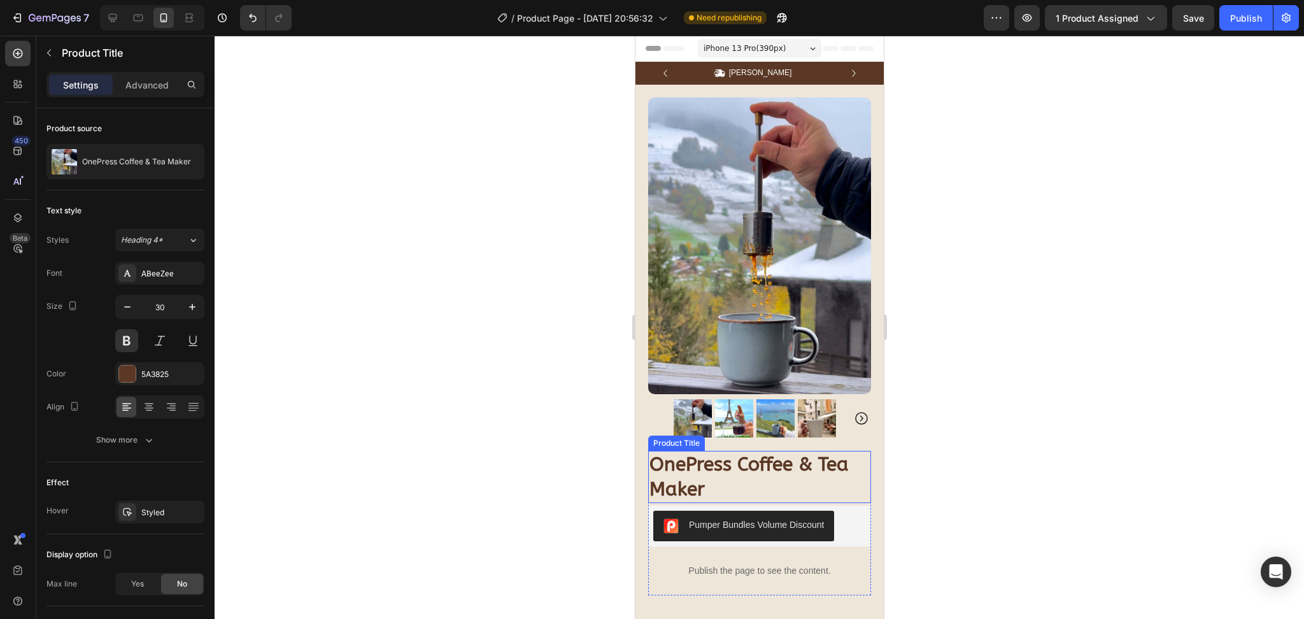
click at [711, 451] on h1 "OnePress Coffee & Tea Maker" at bounding box center [759, 477] width 223 height 52
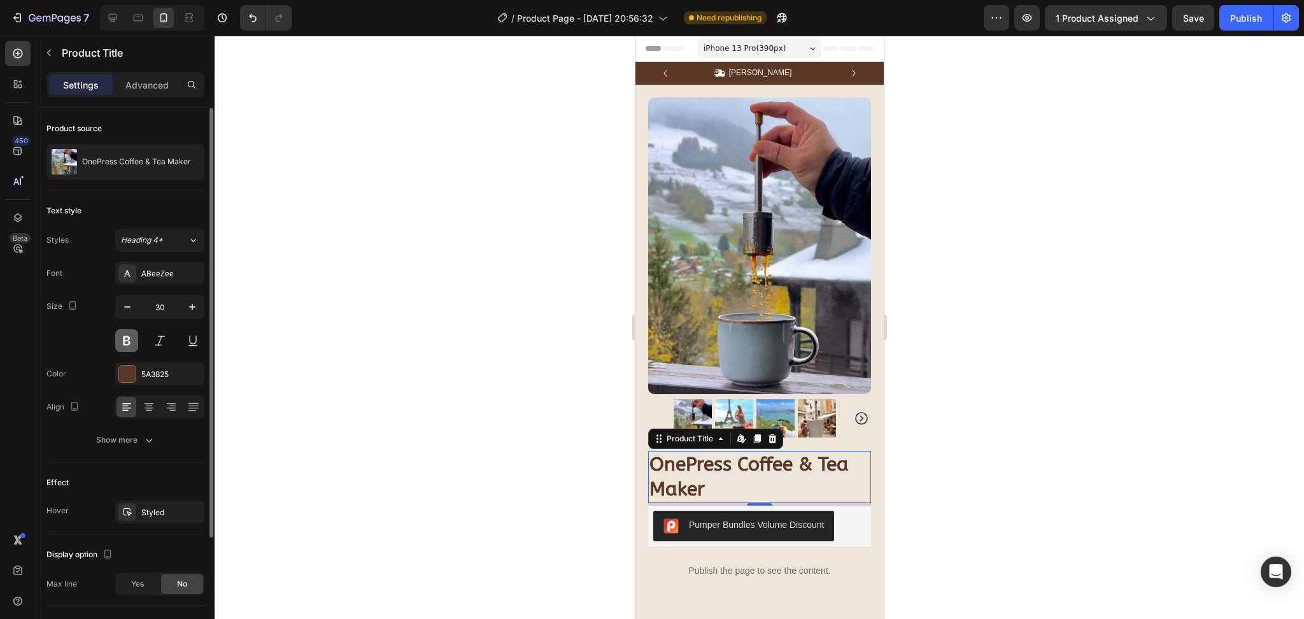
click at [133, 339] on button at bounding box center [126, 340] width 23 height 23
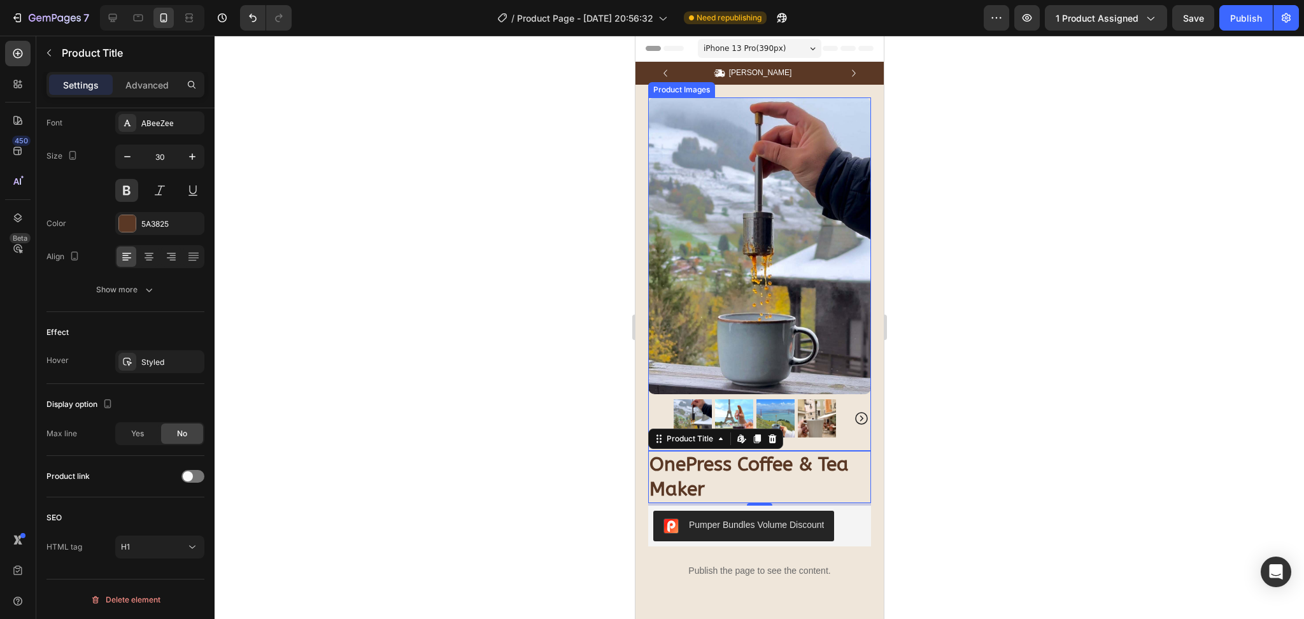
click at [760, 318] on img at bounding box center [759, 245] width 223 height 297
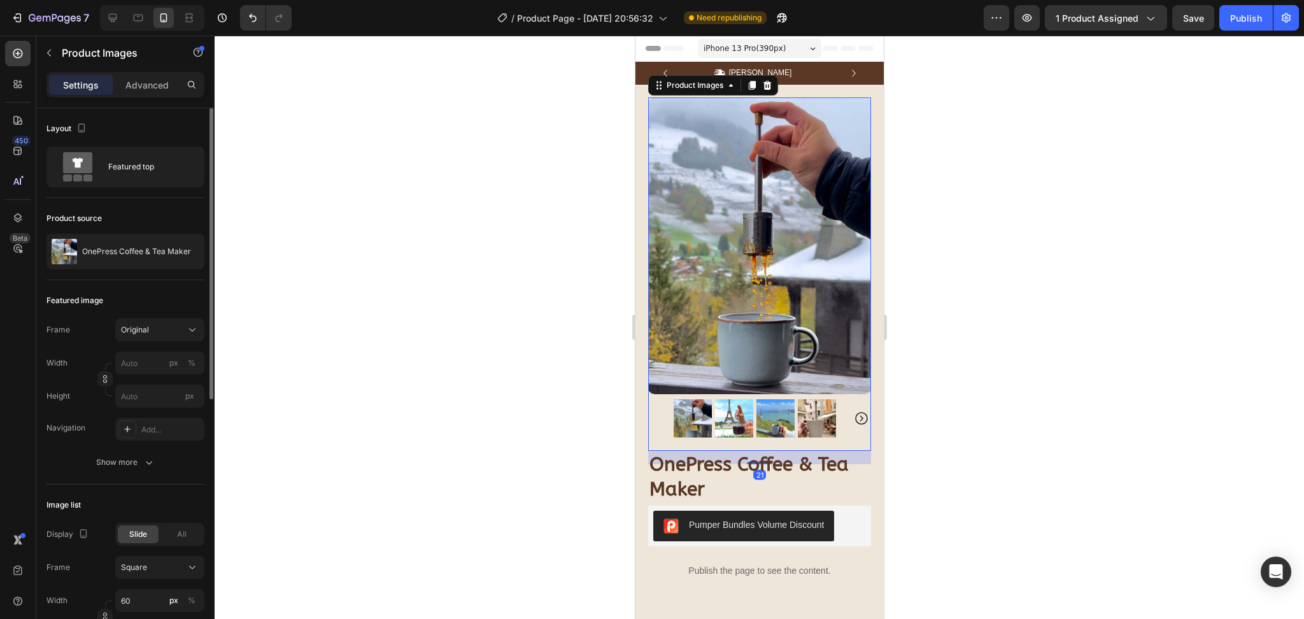
click at [725, 399] on img at bounding box center [733, 418] width 38 height 38
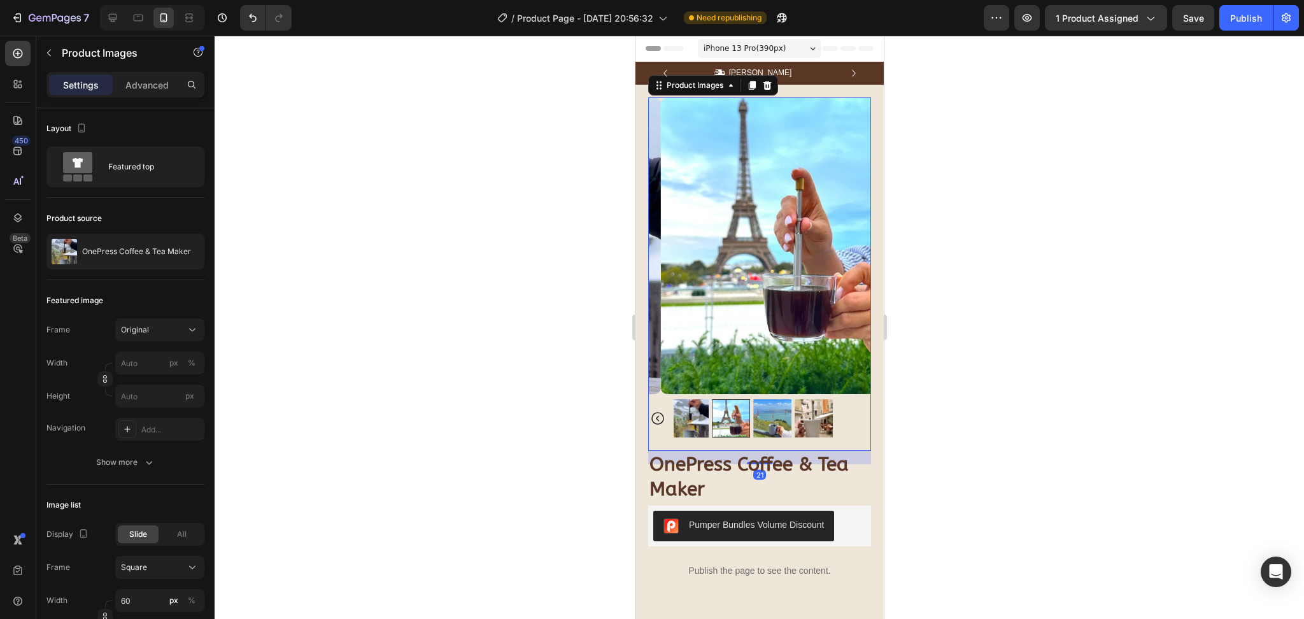
click at [760, 399] on img at bounding box center [772, 418] width 38 height 38
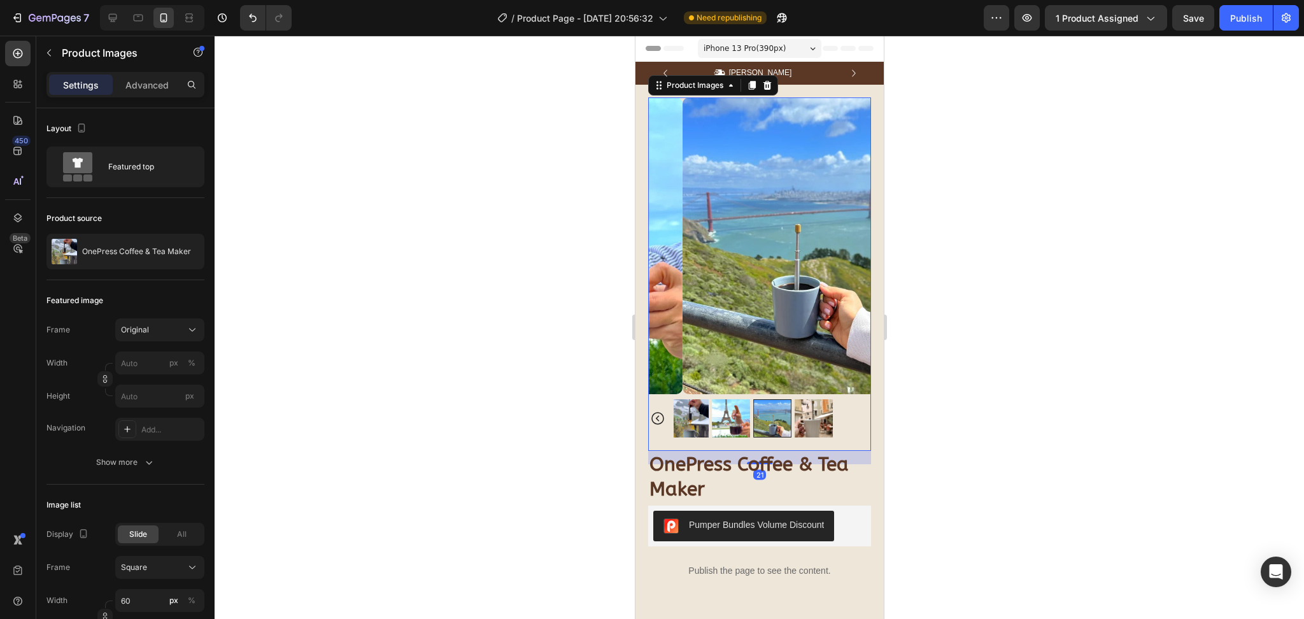
click at [760, 399] on div at bounding box center [772, 418] width 38 height 38
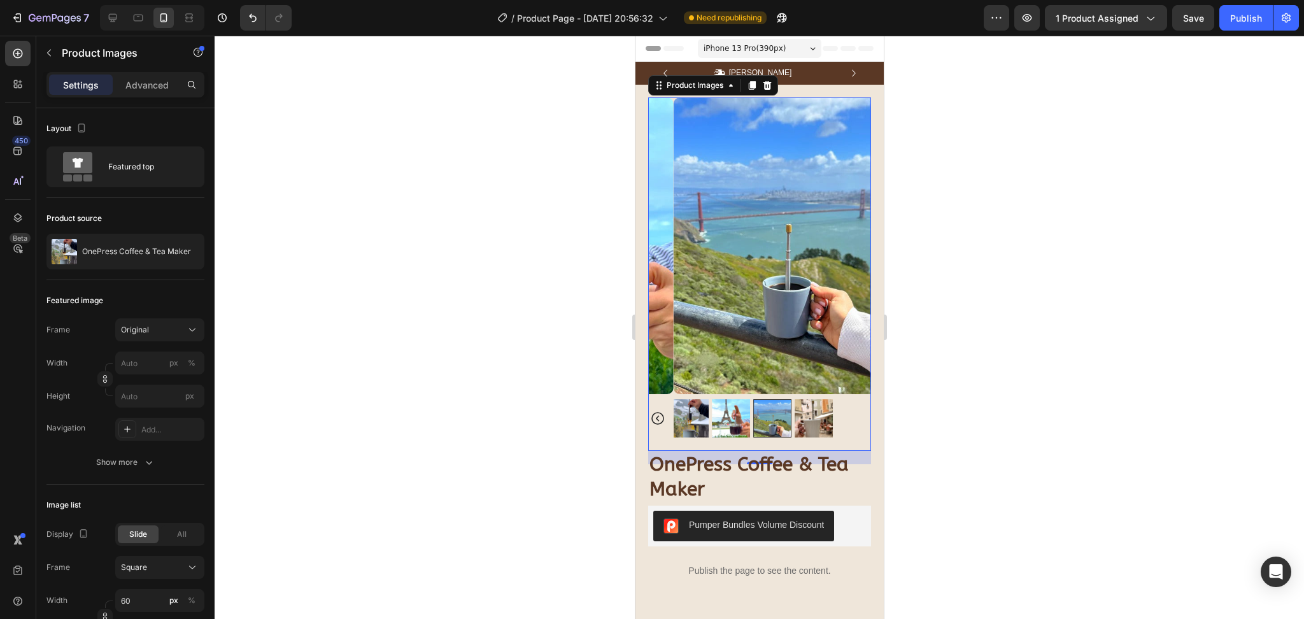
click at [783, 399] on div at bounding box center [772, 418] width 38 height 38
click at [791, 399] on div at bounding box center [759, 418] width 172 height 38
click at [682, 399] on img at bounding box center [689, 418] width 38 height 38
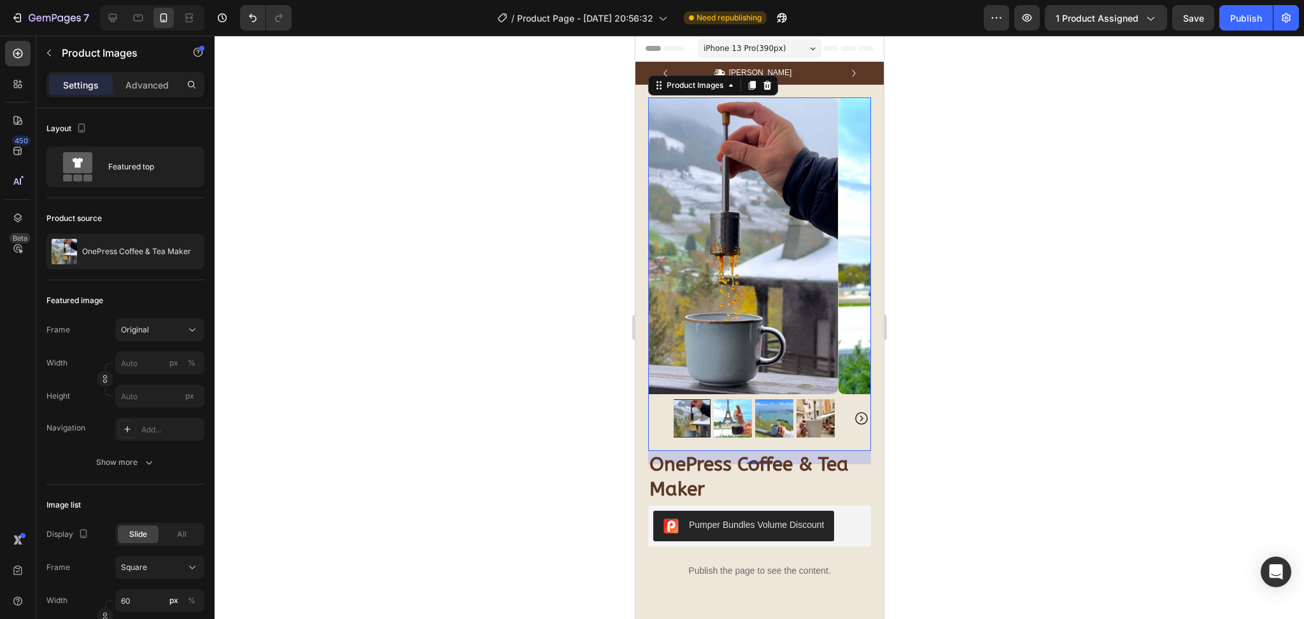
click at [691, 399] on div at bounding box center [691, 418] width 38 height 38
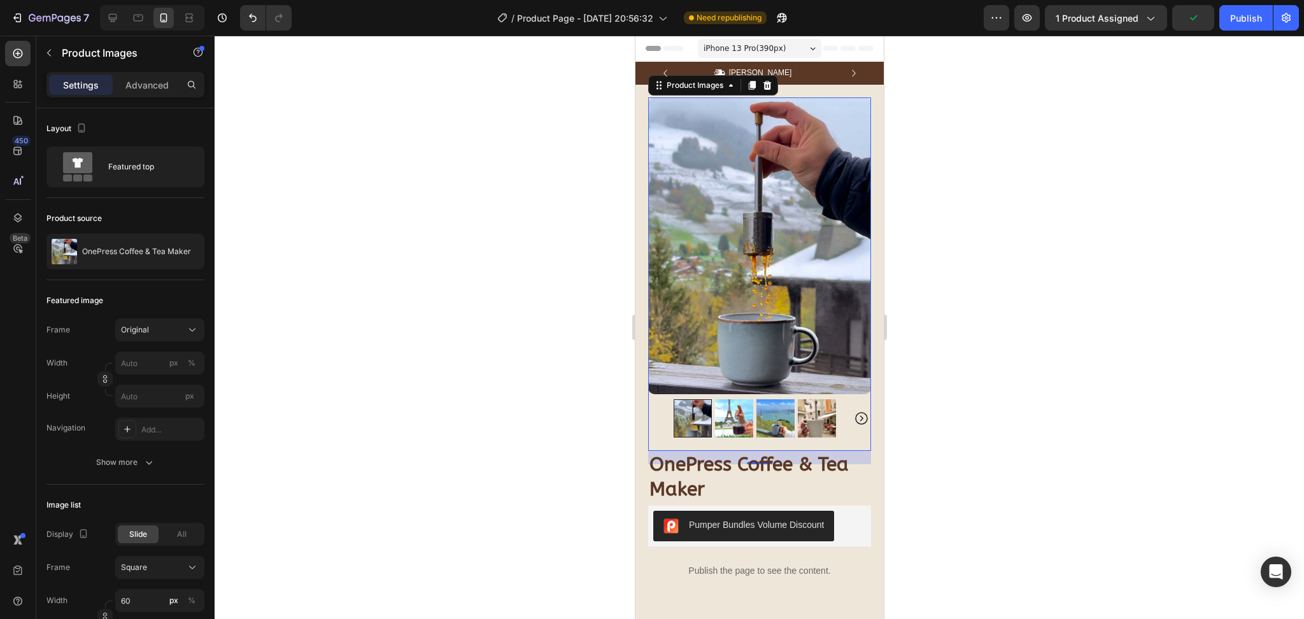
click at [761, 399] on img at bounding box center [775, 418] width 38 height 38
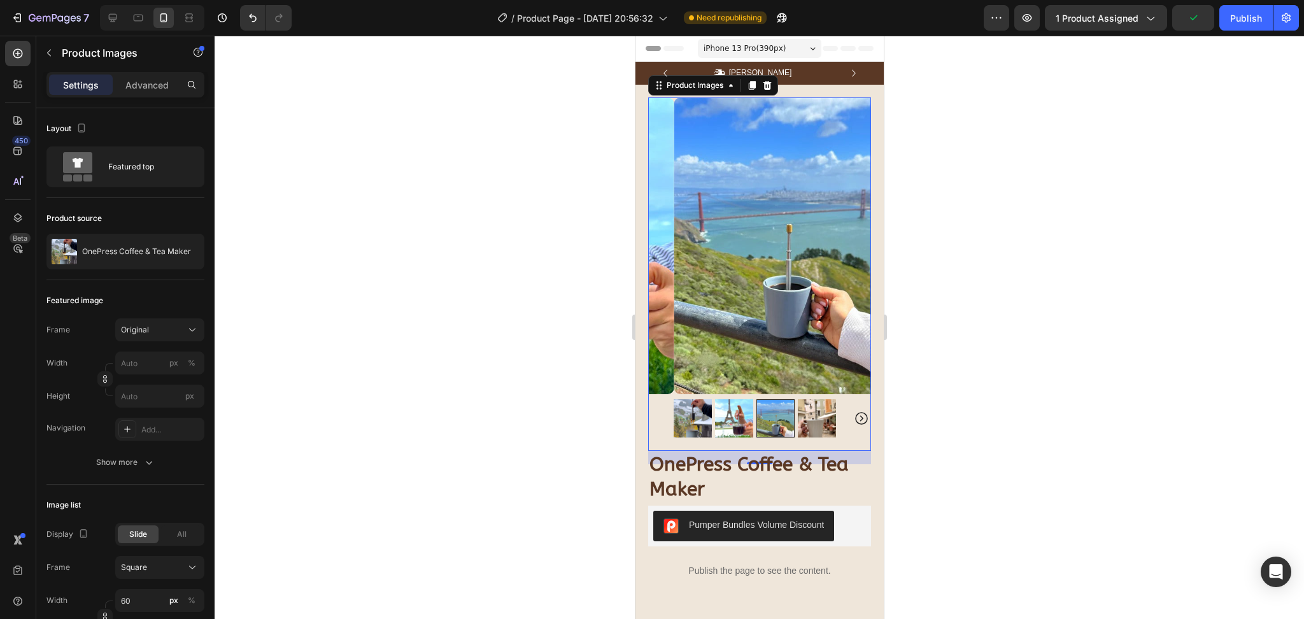
click at [811, 399] on img at bounding box center [816, 418] width 38 height 38
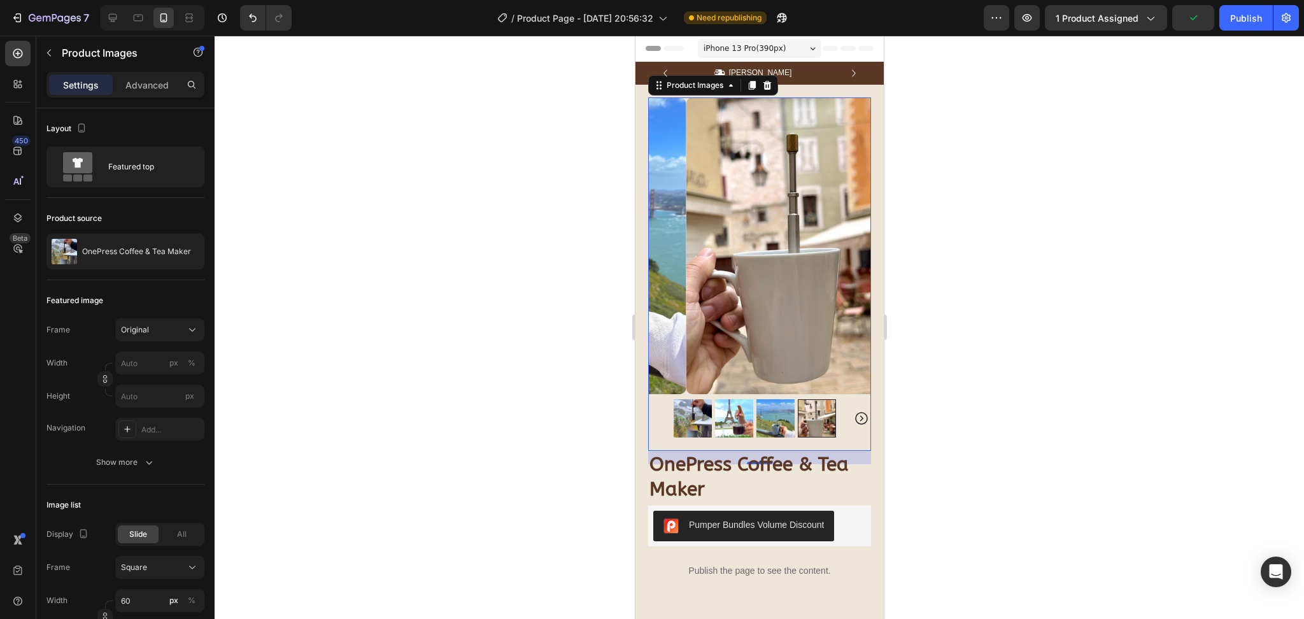
click at [692, 399] on img at bounding box center [692, 418] width 38 height 38
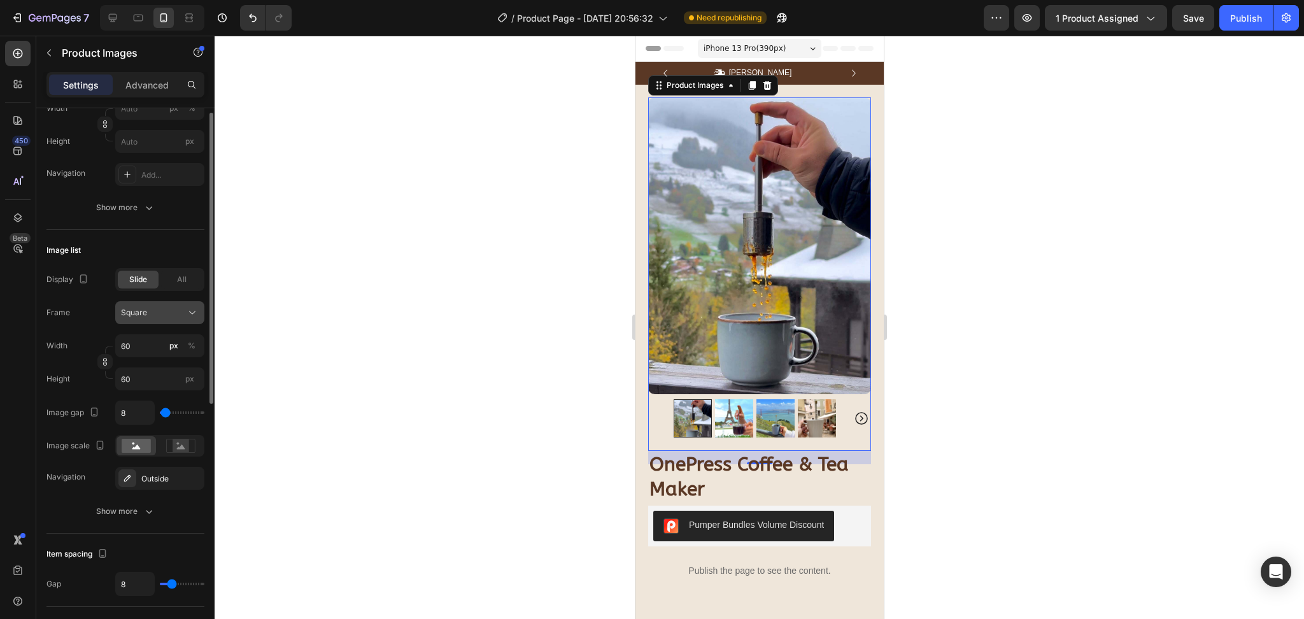
scroll to position [169, 0]
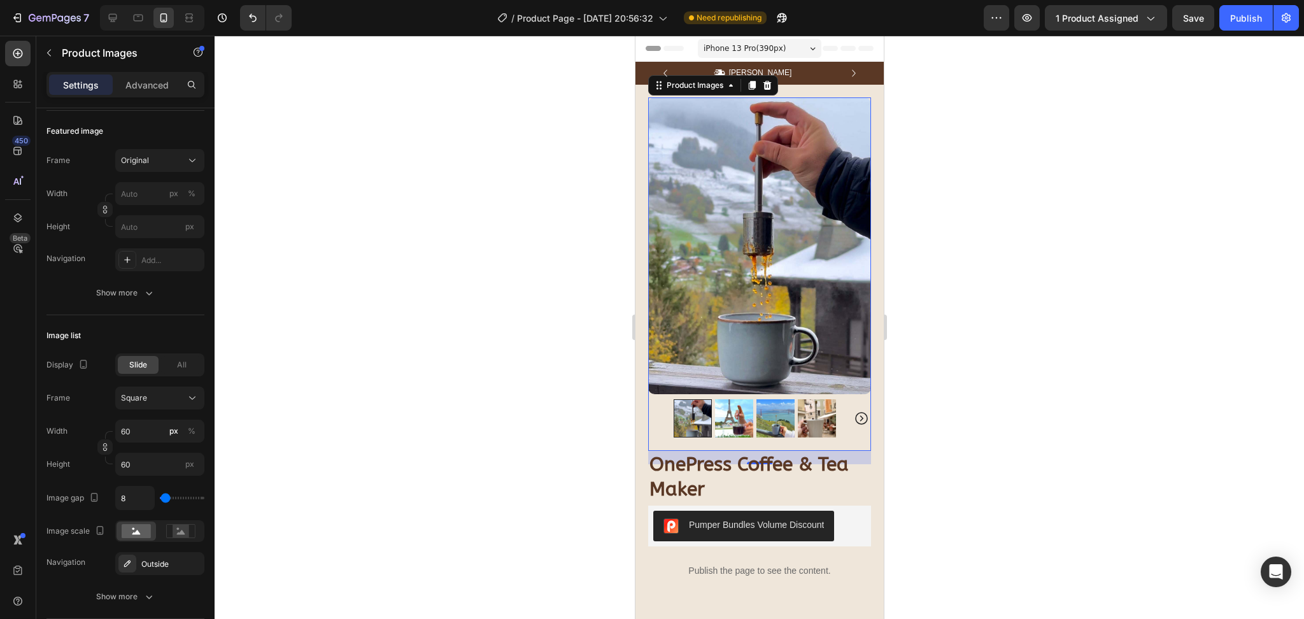
click at [917, 231] on div at bounding box center [759, 327] width 1089 height 583
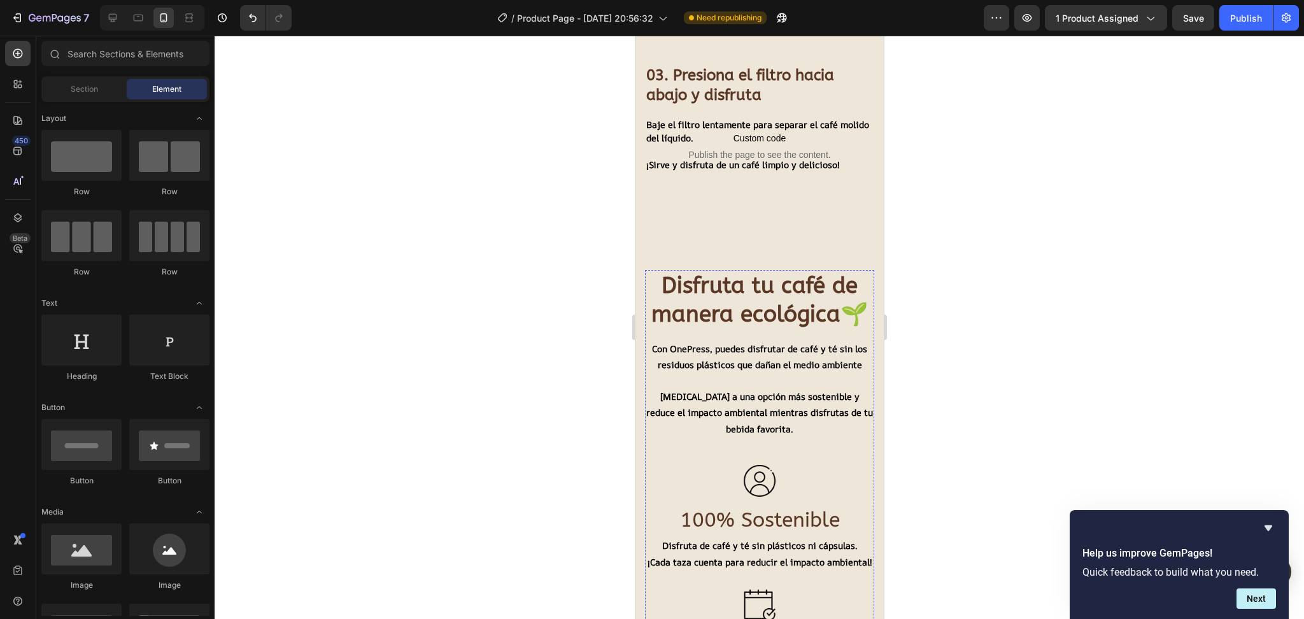
scroll to position [1188, 0]
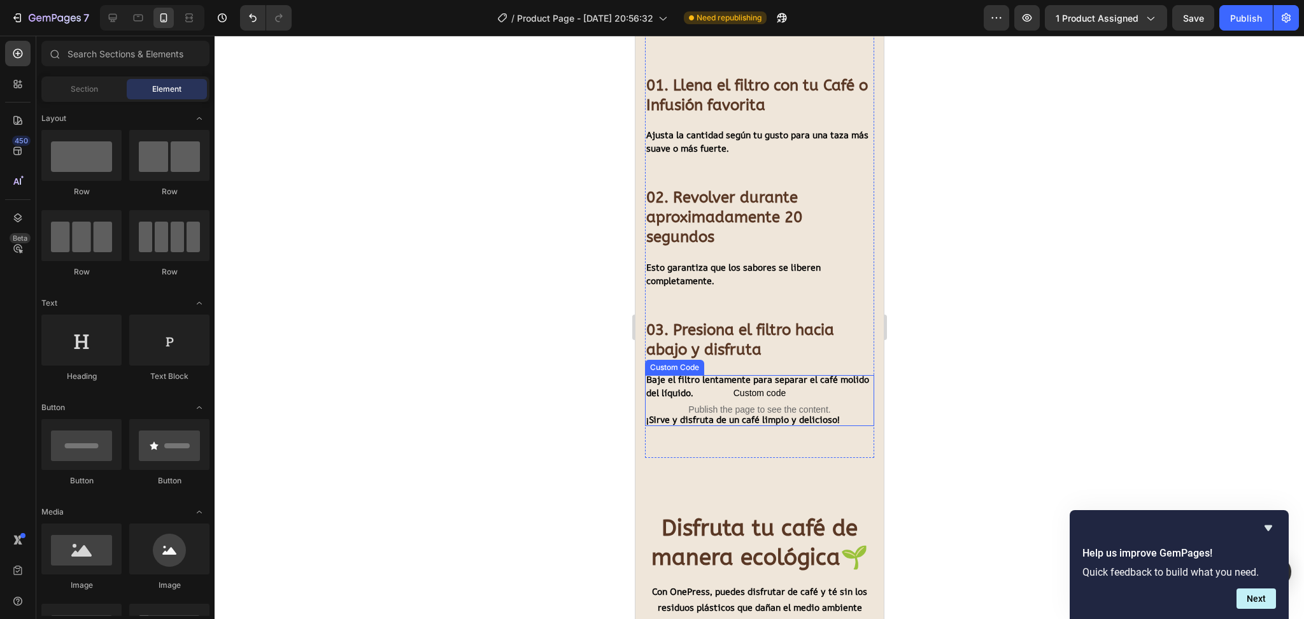
click at [757, 416] on span "Publish the page to see the content." at bounding box center [758, 409] width 229 height 13
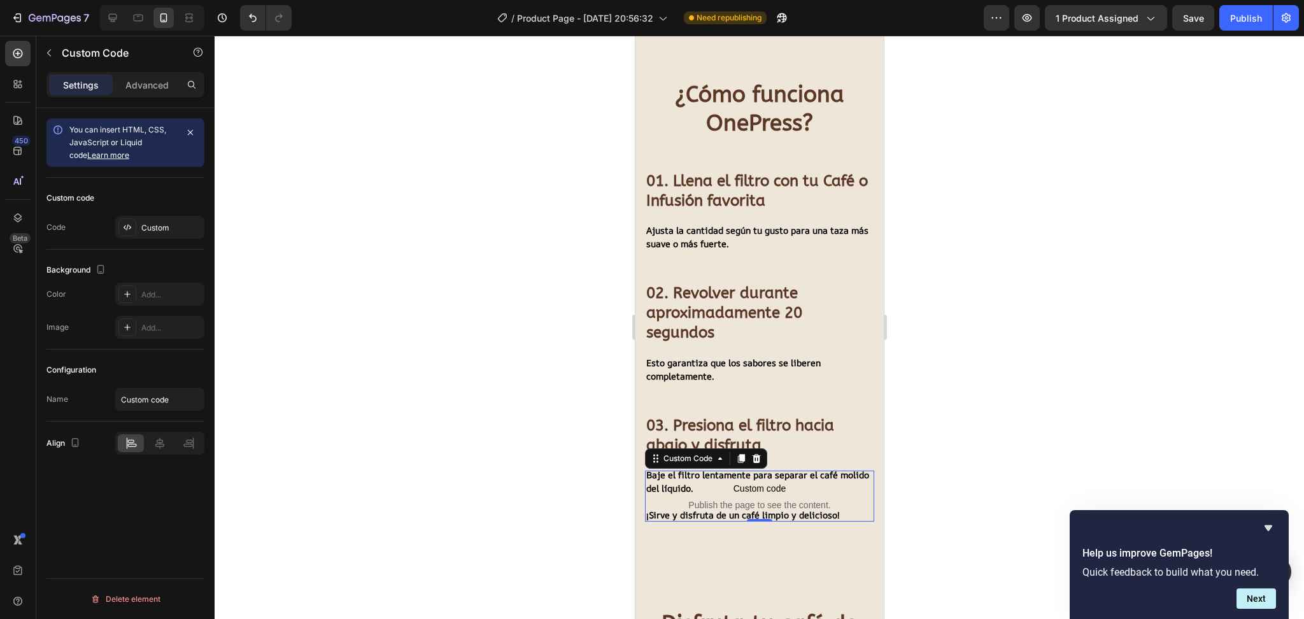
scroll to position [1103, 0]
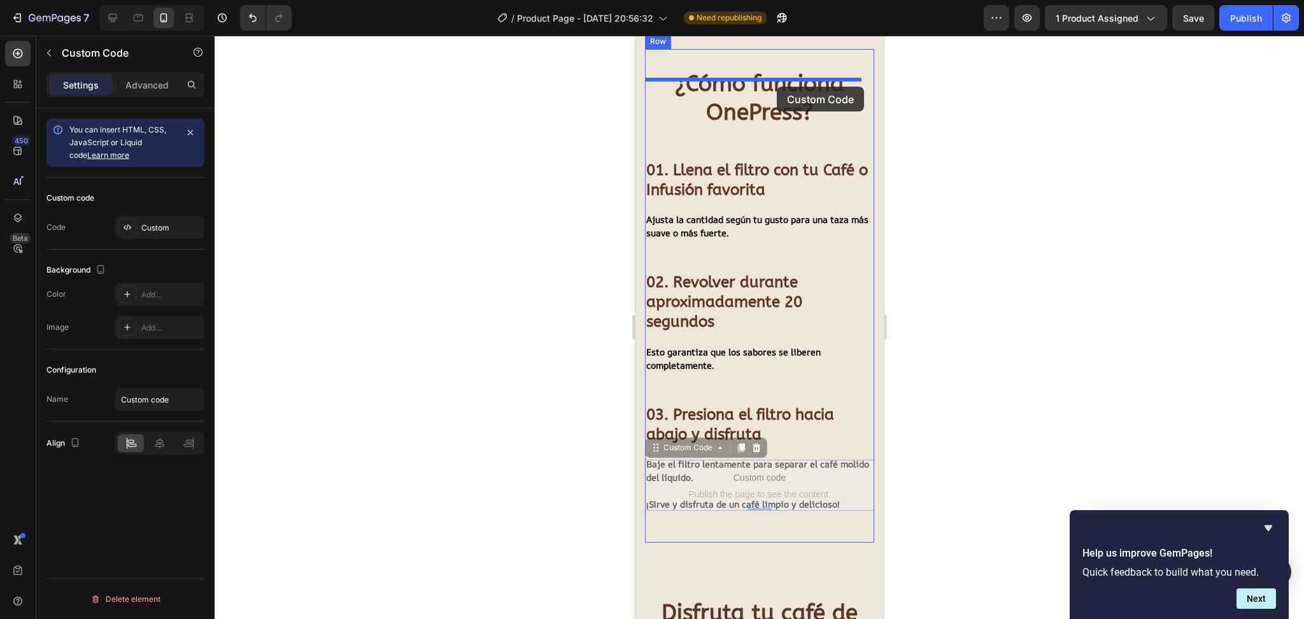
drag, startPoint x: 755, startPoint y: 491, endPoint x: 776, endPoint y: 87, distance: 404.9
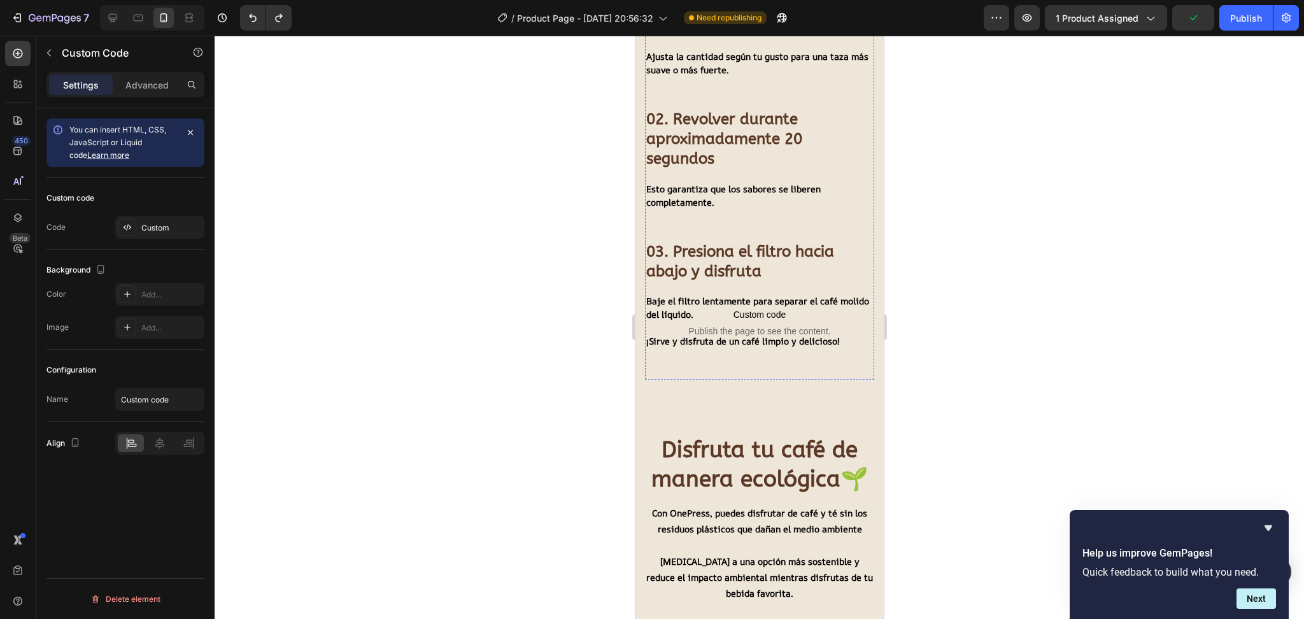
scroll to position [1273, 0]
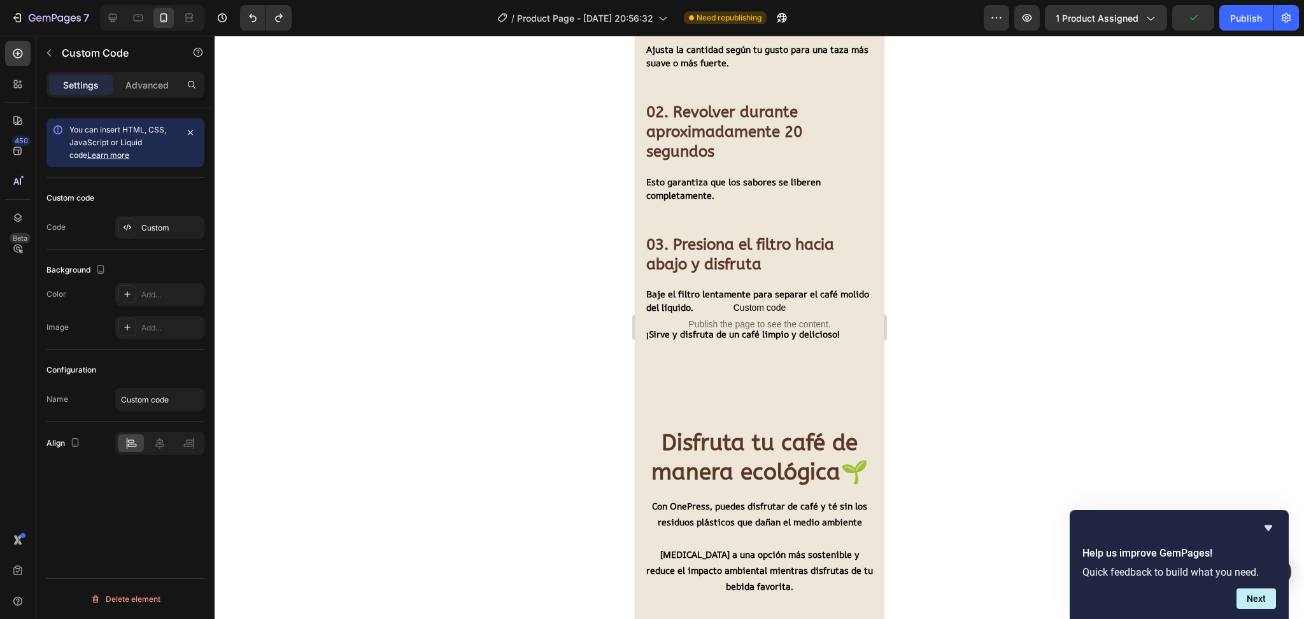
click at [722, 330] on span "Publish the page to see the content." at bounding box center [758, 324] width 229 height 13
click at [730, 360] on div "01. Llena el filtro con tu Café o Infusión favorita Heading Ajusta la cantidad …" at bounding box center [758, 180] width 229 height 383
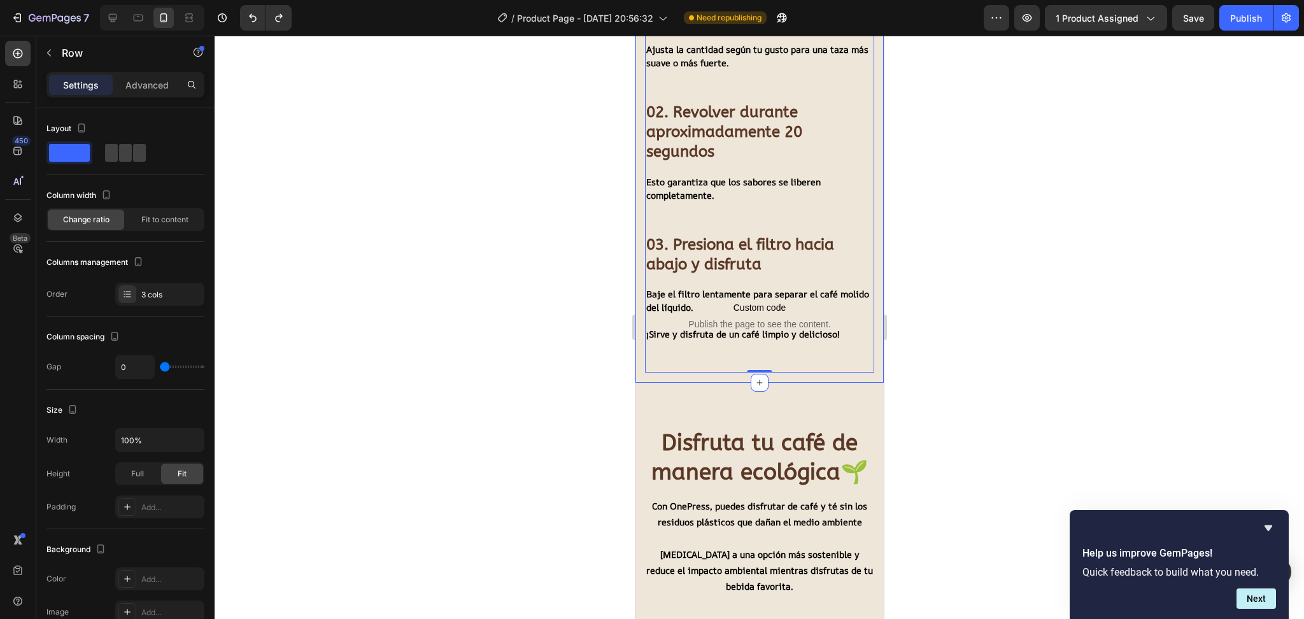
click at [956, 357] on div at bounding box center [759, 327] width 1089 height 583
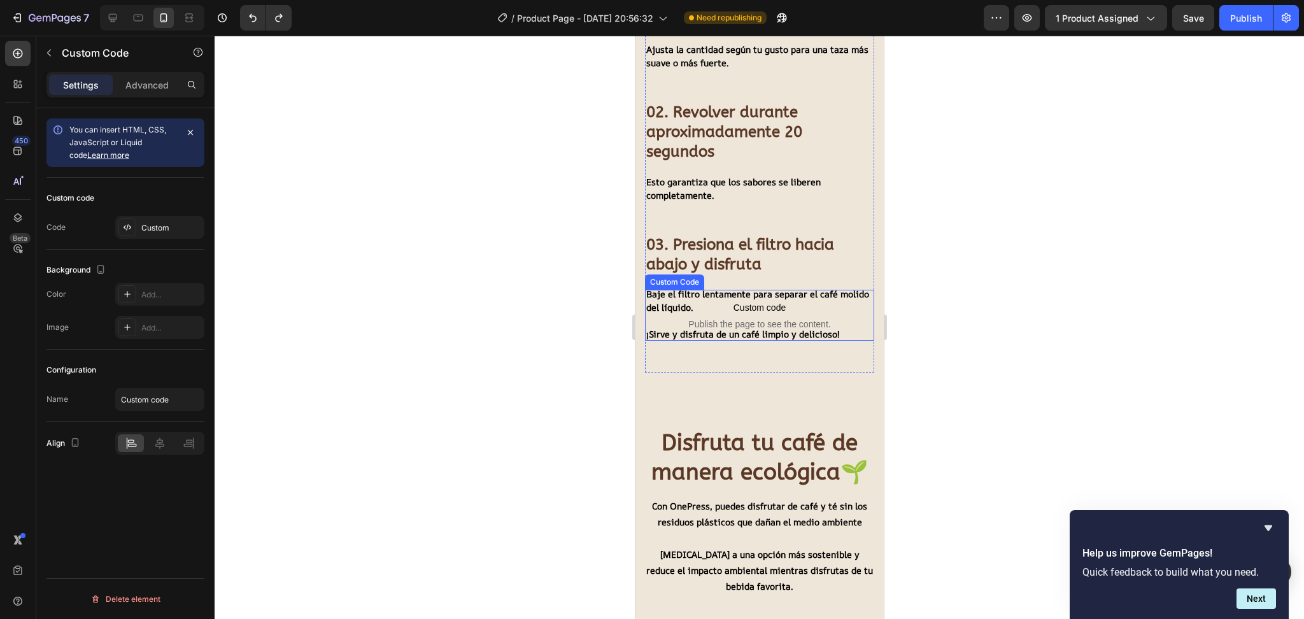
click at [764, 315] on span "Custom code" at bounding box center [758, 307] width 229 height 15
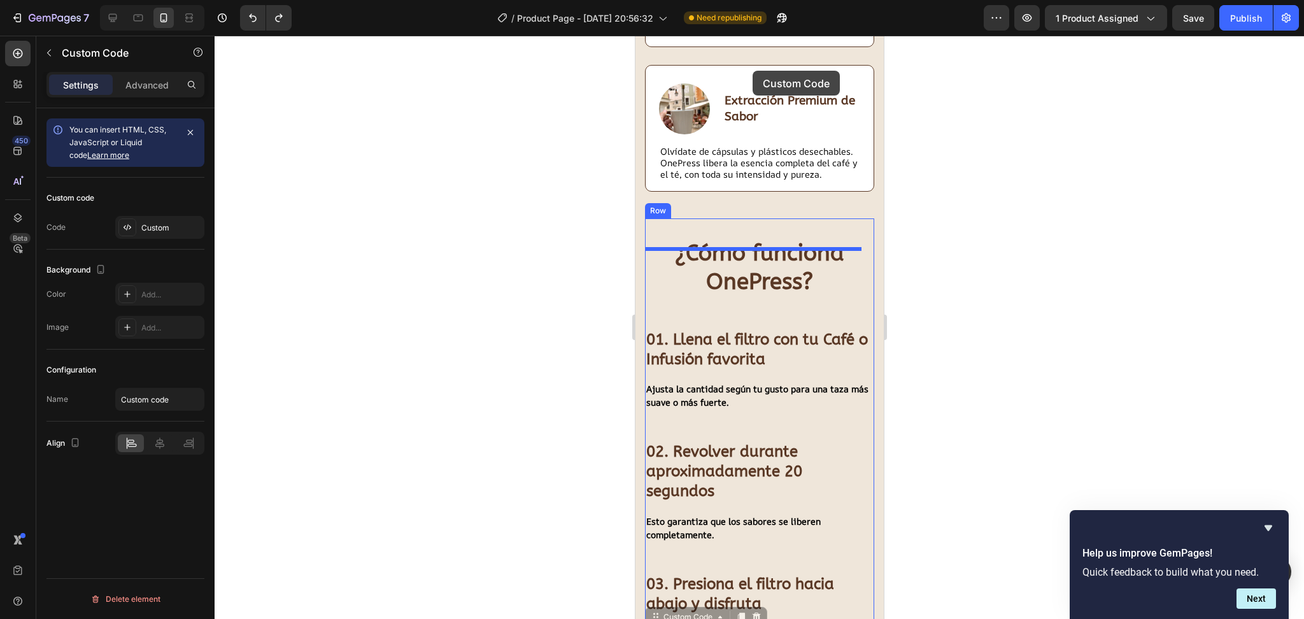
scroll to position [908, 0]
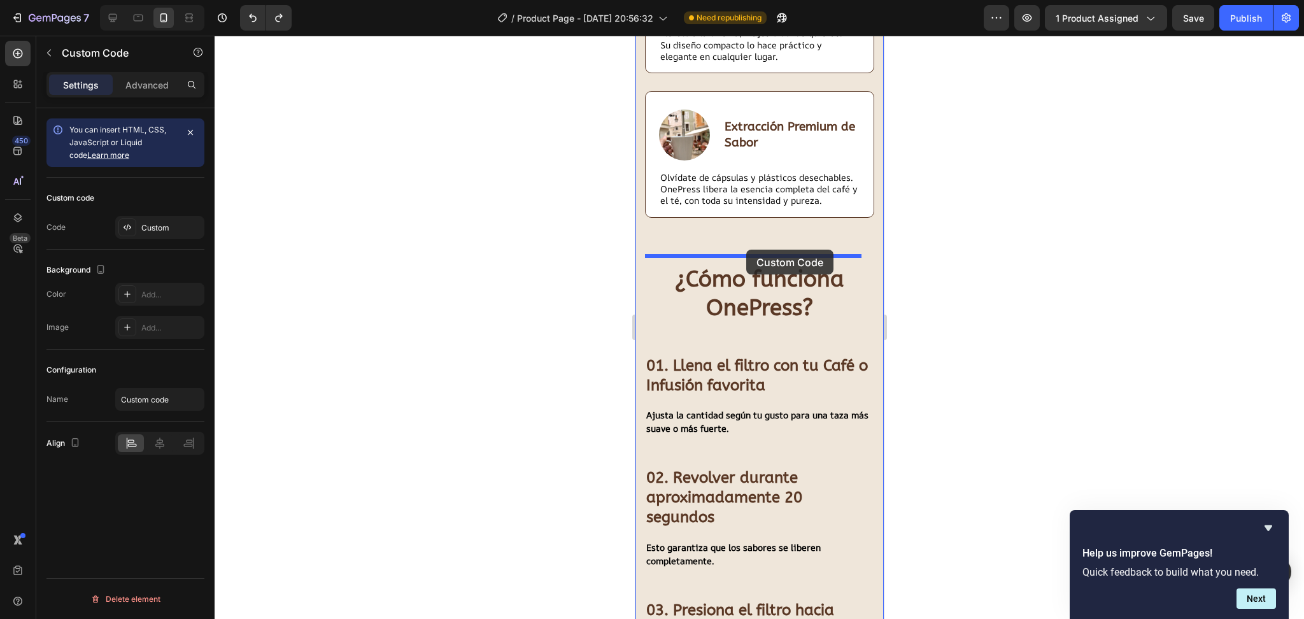
drag, startPoint x: 760, startPoint y: 402, endPoint x: 746, endPoint y: 250, distance: 153.5
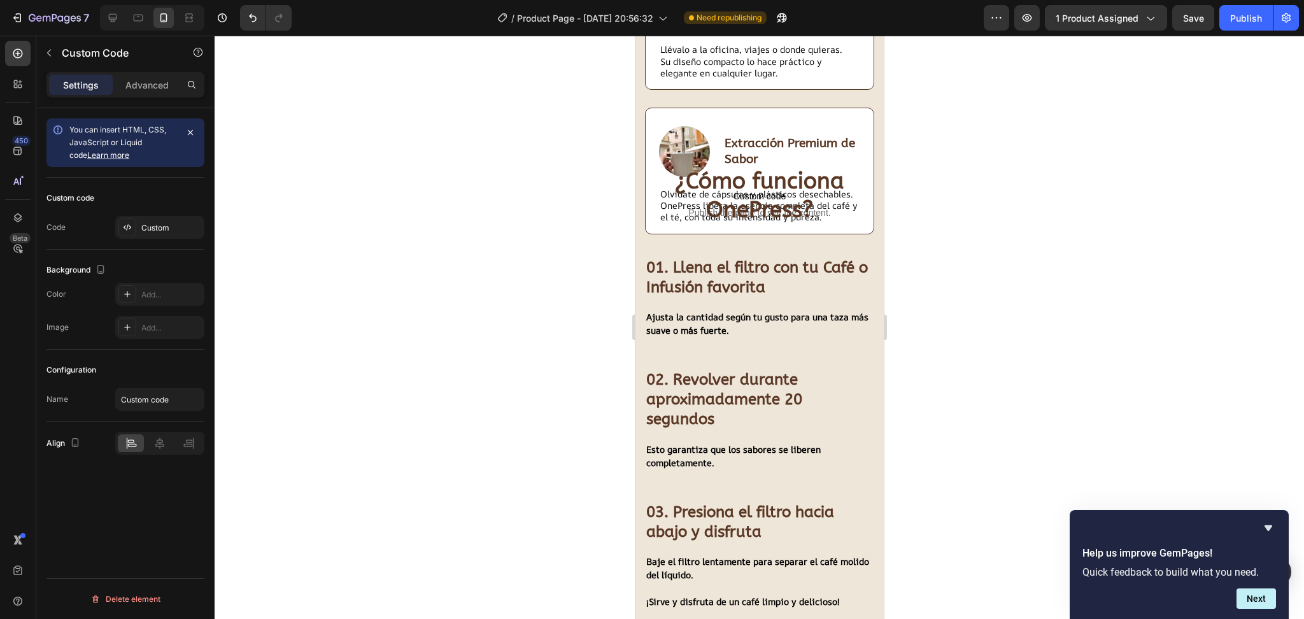
scroll to position [933, 0]
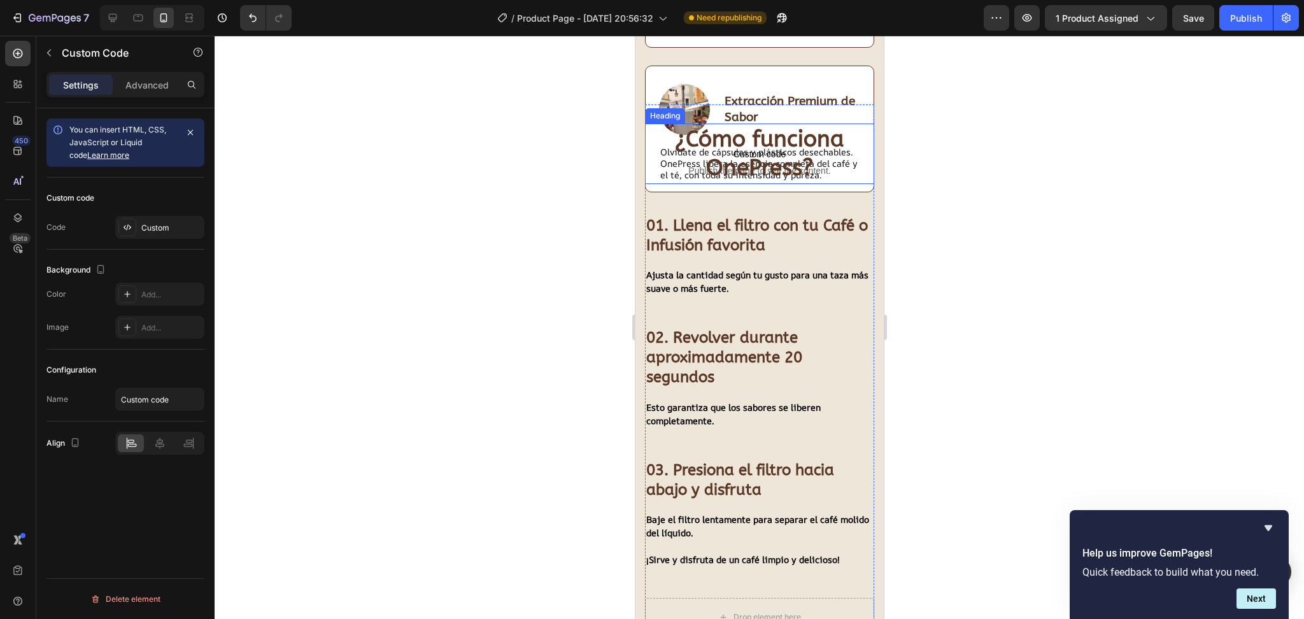
click at [660, 166] on h2 "¿Cómo funciona OnePress?" at bounding box center [758, 154] width 229 height 60
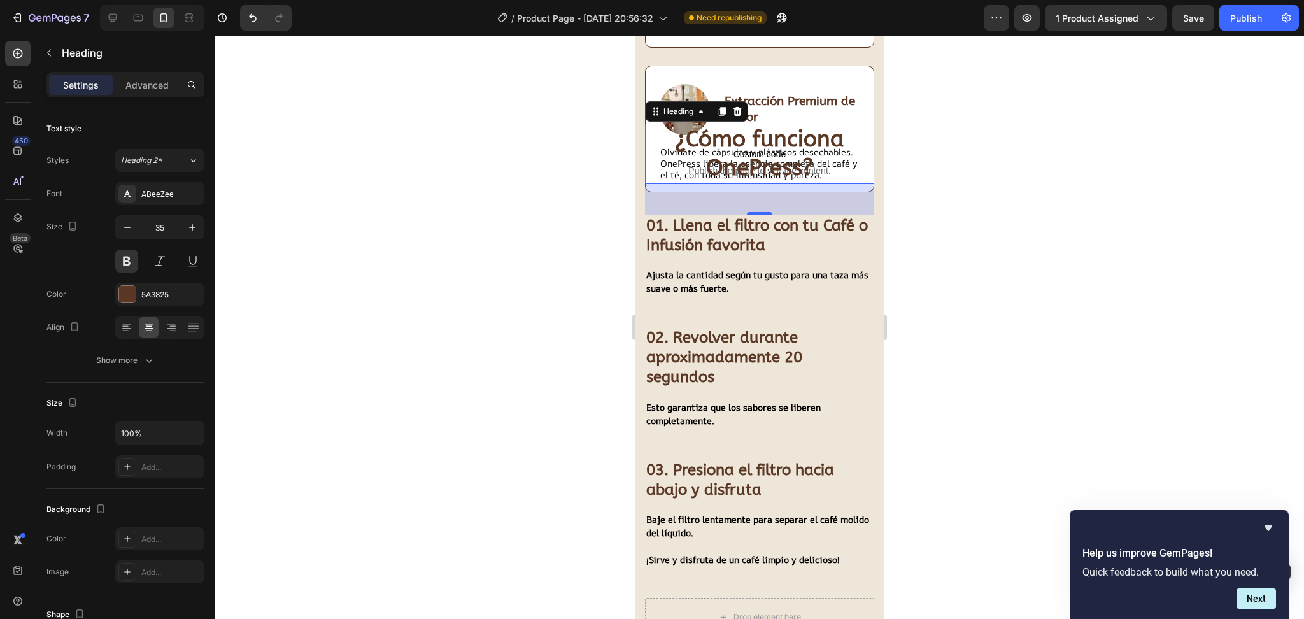
click at [765, 169] on h2 "¿Cómo funciona OnePress?" at bounding box center [758, 154] width 229 height 60
click at [995, 169] on div at bounding box center [759, 327] width 1089 height 583
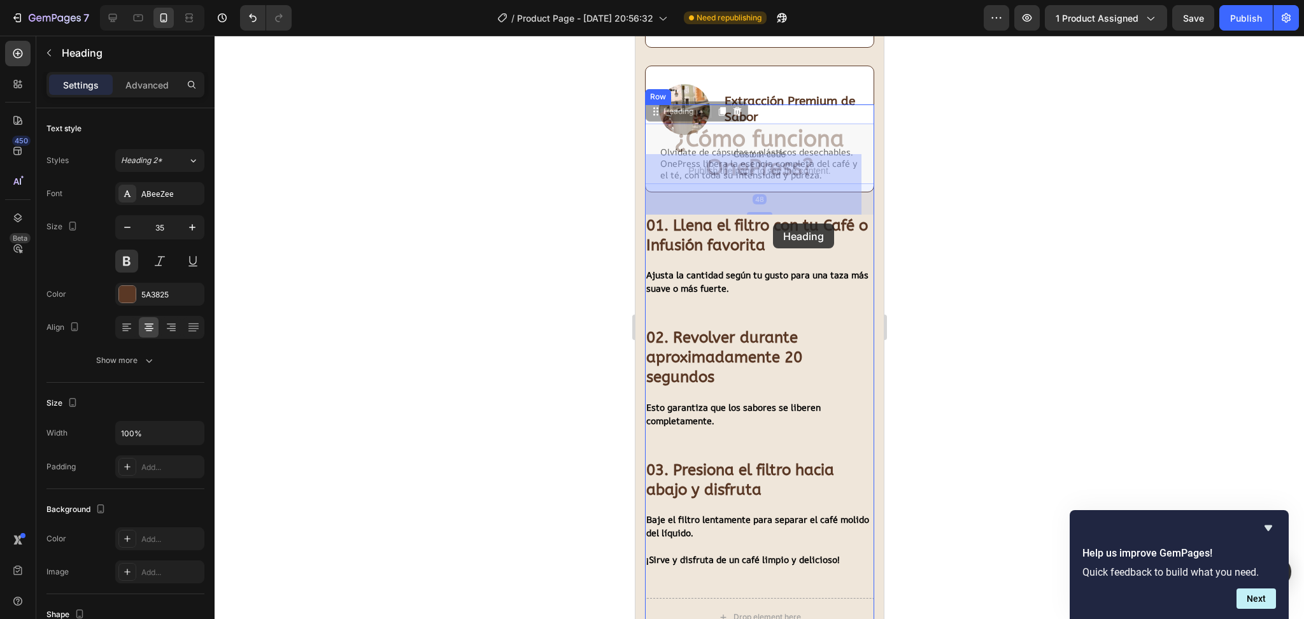
drag, startPoint x: 775, startPoint y: 167, endPoint x: 772, endPoint y: 223, distance: 56.7
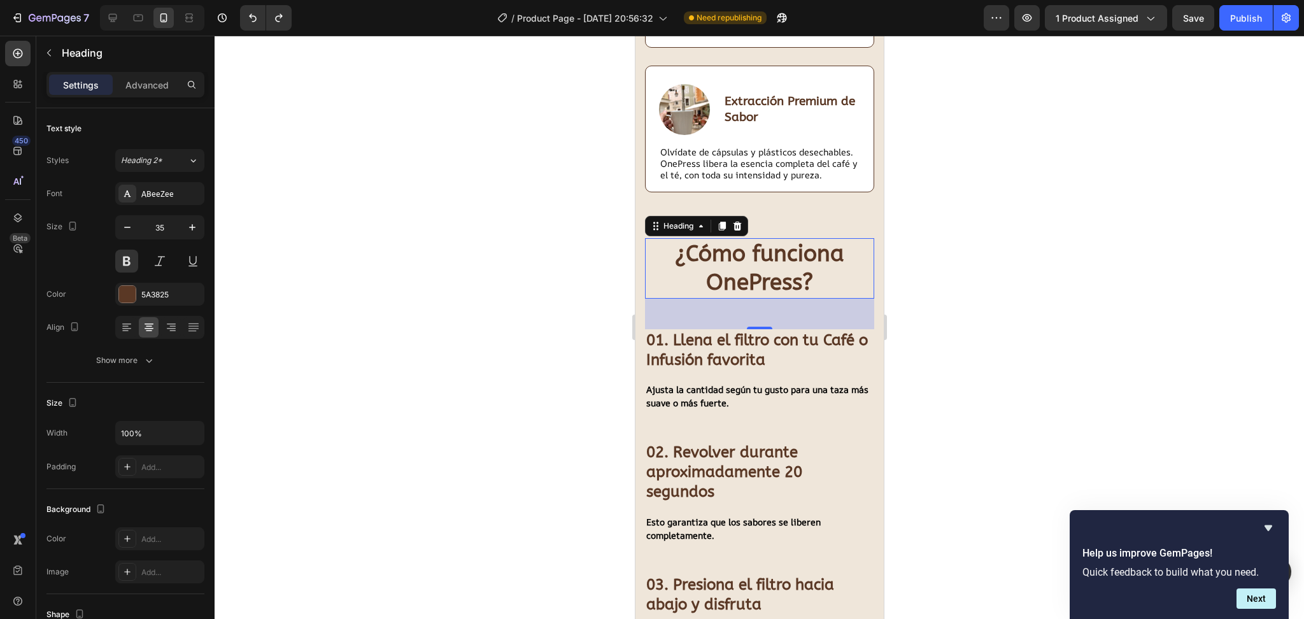
click at [967, 251] on div at bounding box center [759, 327] width 1089 height 583
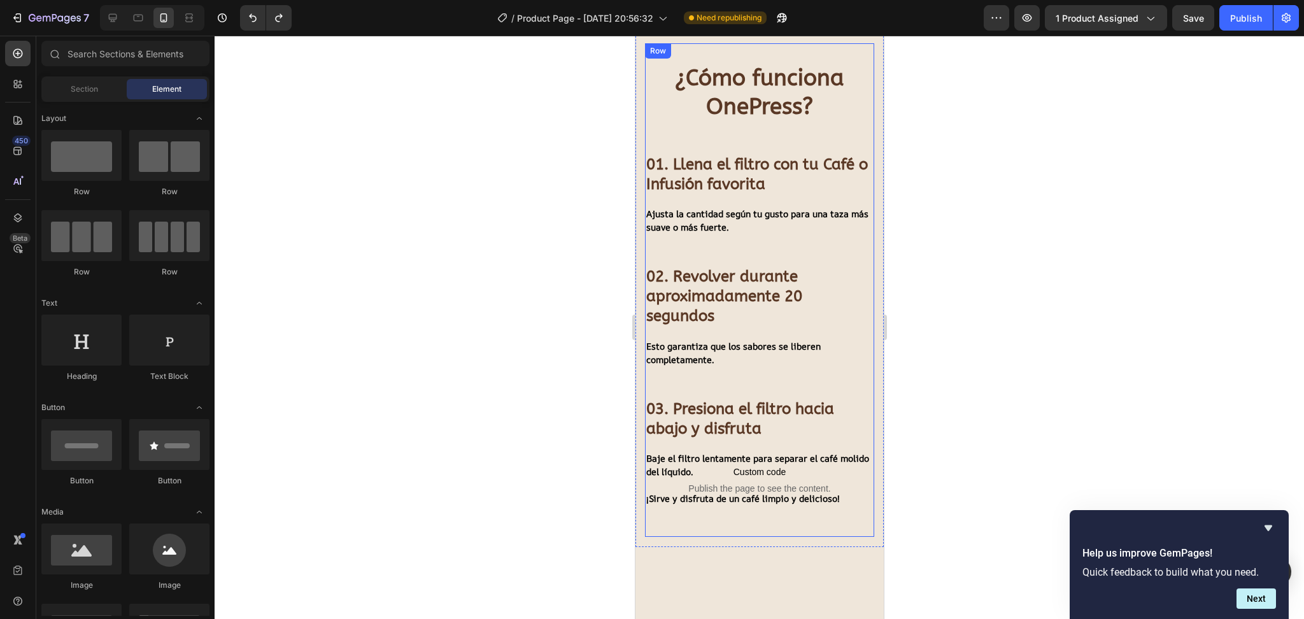
scroll to position [1188, 0]
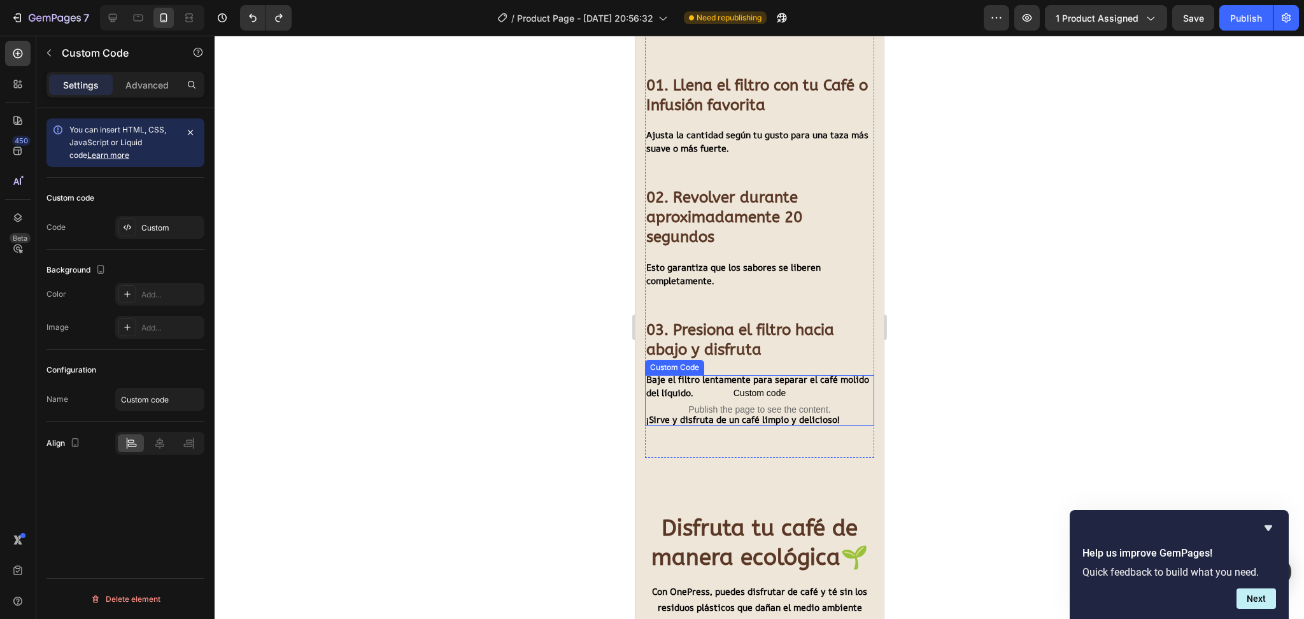
click at [754, 399] on span "Custom code" at bounding box center [758, 392] width 229 height 15
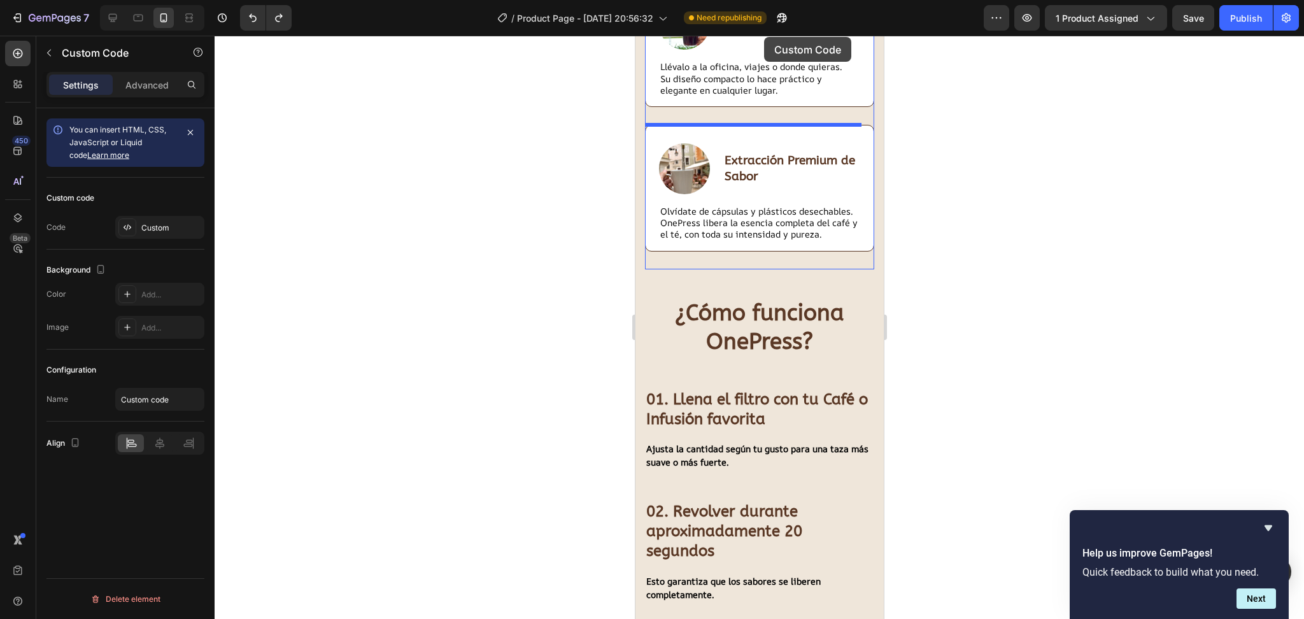
scroll to position [867, 0]
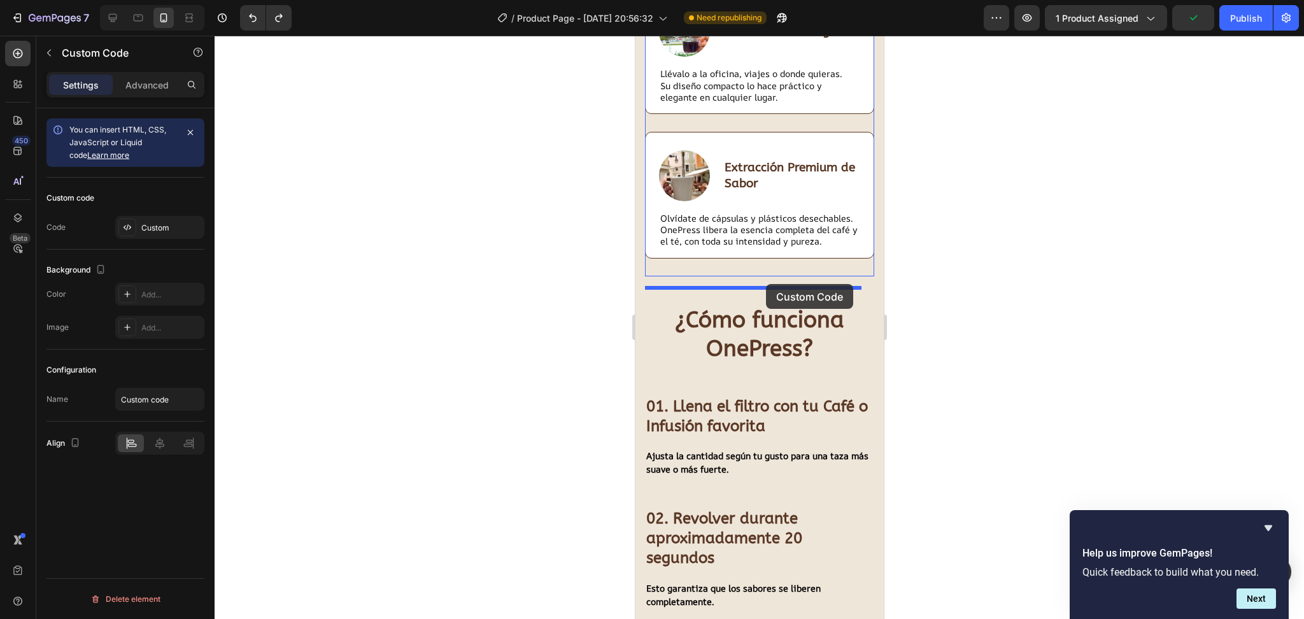
drag, startPoint x: 756, startPoint y: 401, endPoint x: 765, endPoint y: 284, distance: 117.6
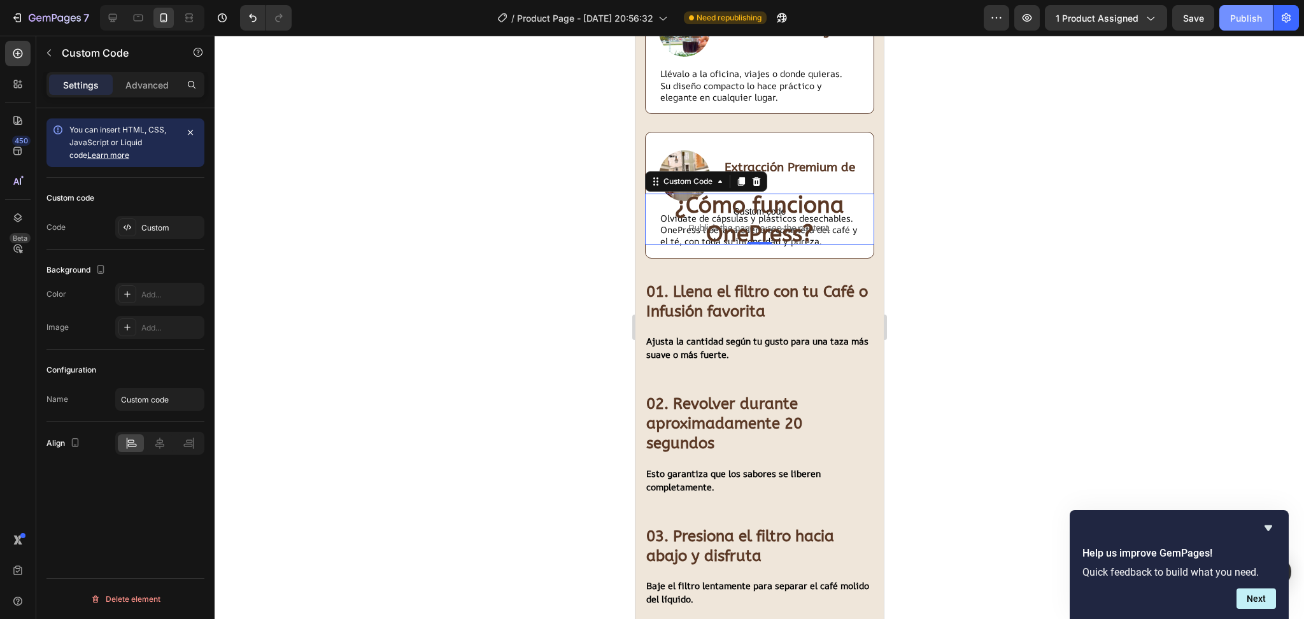
click at [1244, 25] on button "Publish" at bounding box center [1245, 17] width 53 height 25
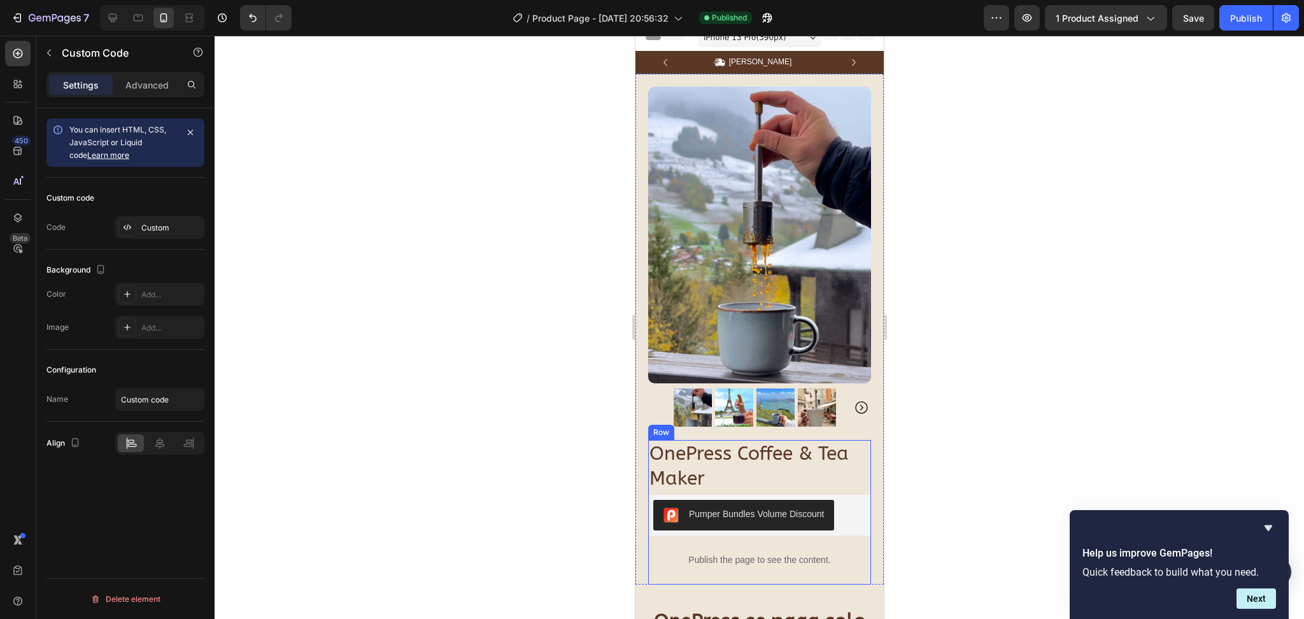
scroll to position [0, 0]
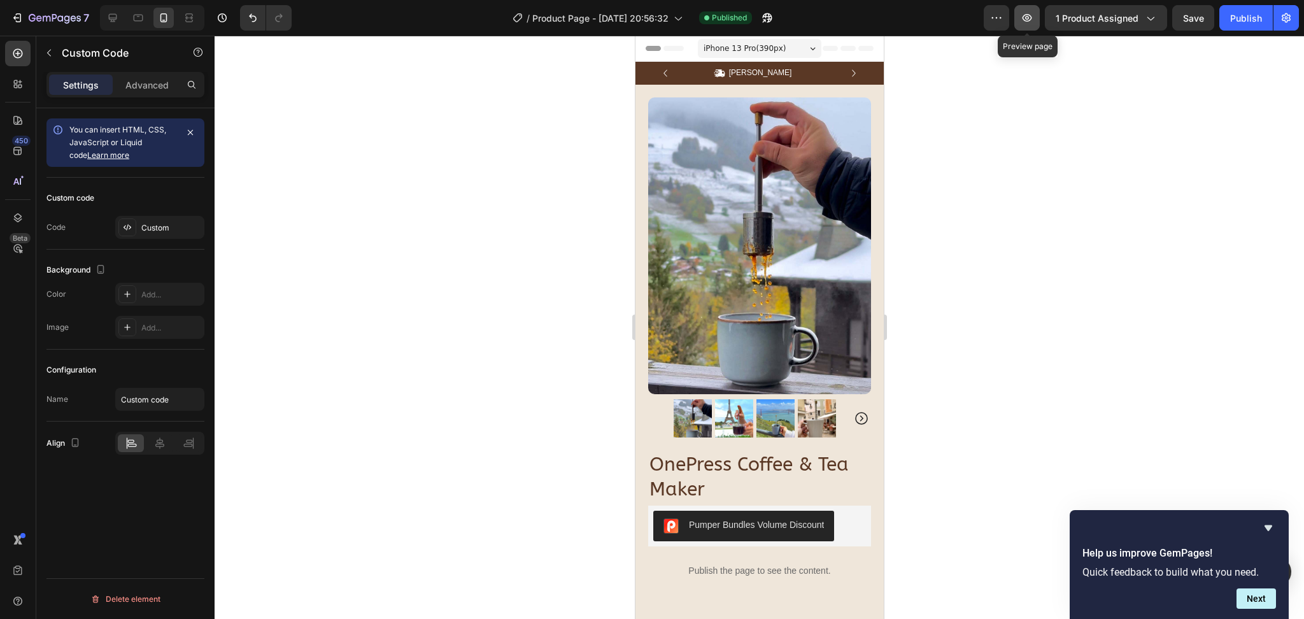
click at [1024, 23] on icon "button" at bounding box center [1027, 17] width 13 height 13
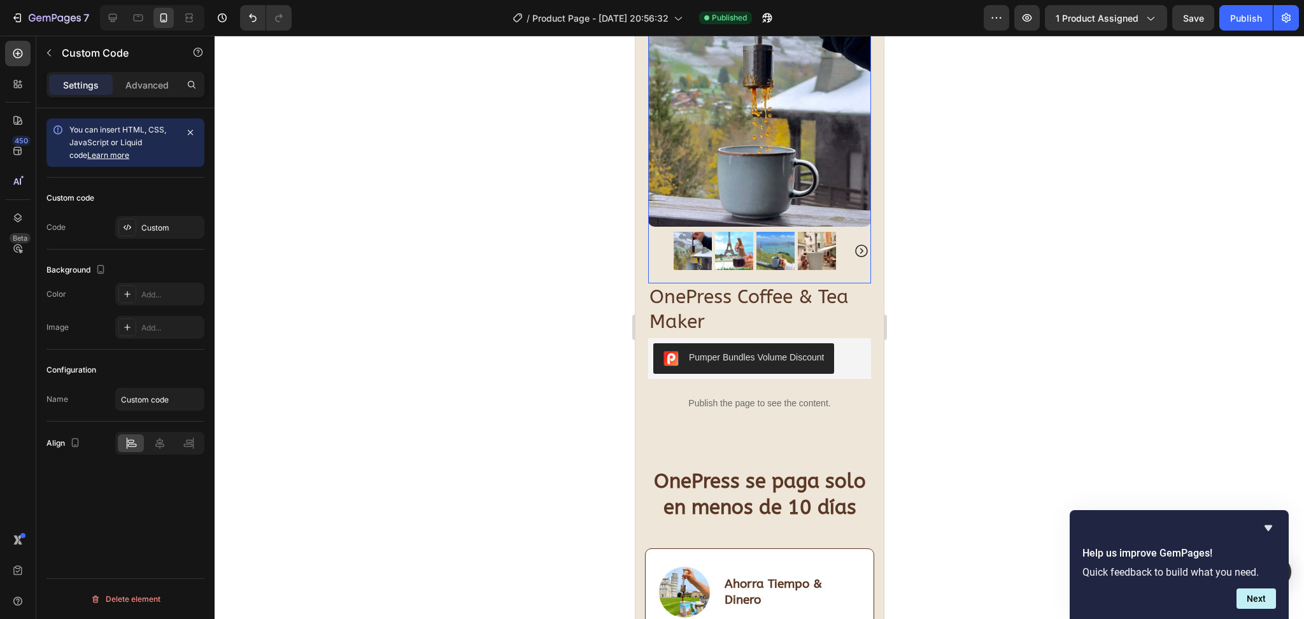
scroll to position [169, 0]
